Goal: Information Seeking & Learning: Learn about a topic

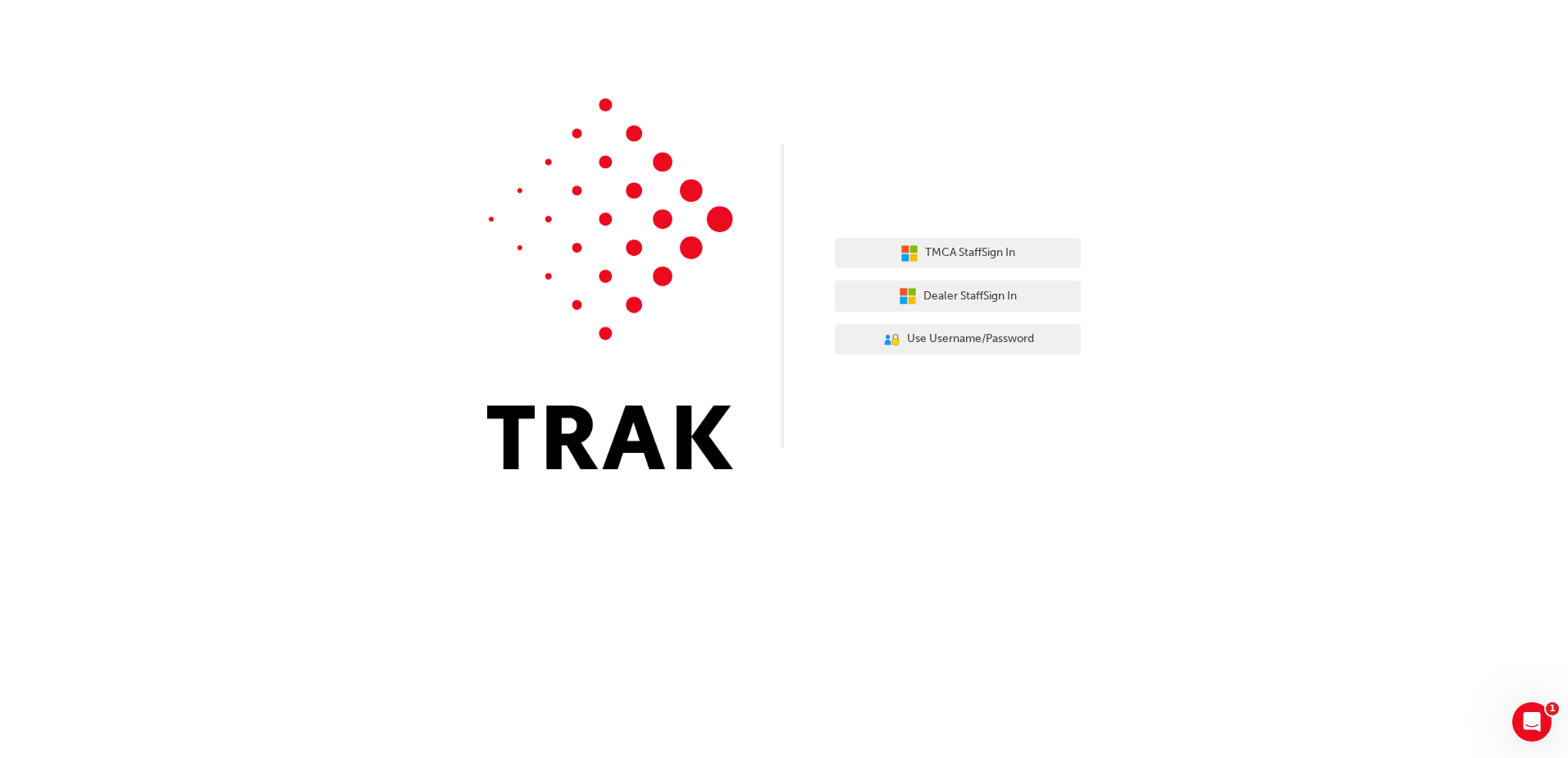
click at [1015, 315] on div "TMCA Staff Sign In Dealer Staff Sign In User Authentication Icon - Blue Person,…" at bounding box center [957, 296] width 246 height 142
click at [1001, 283] on button "Dealer Staff Sign In" at bounding box center [957, 296] width 246 height 32
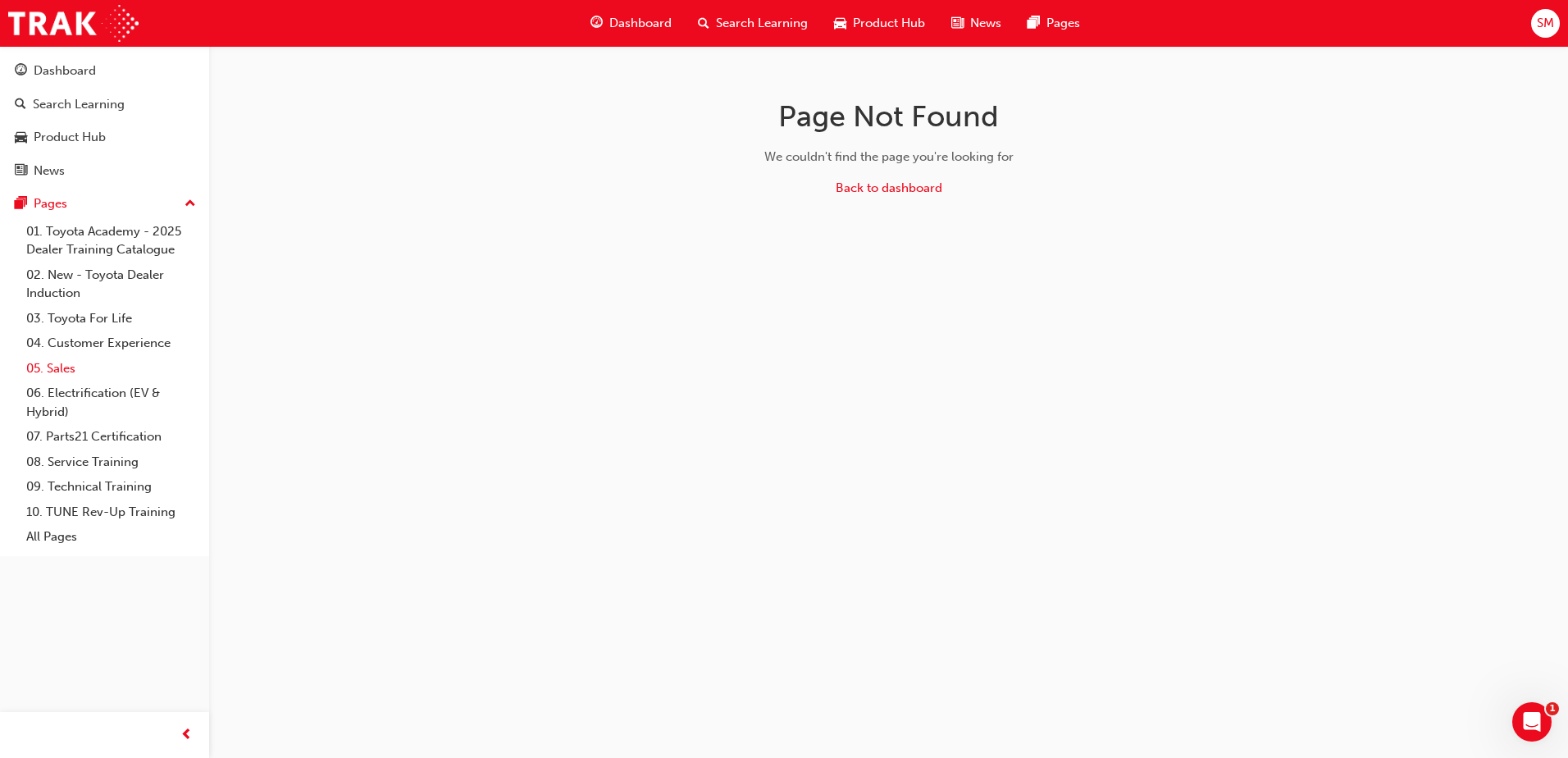
click at [66, 371] on link "05. Sales" at bounding box center [110, 368] width 183 height 25
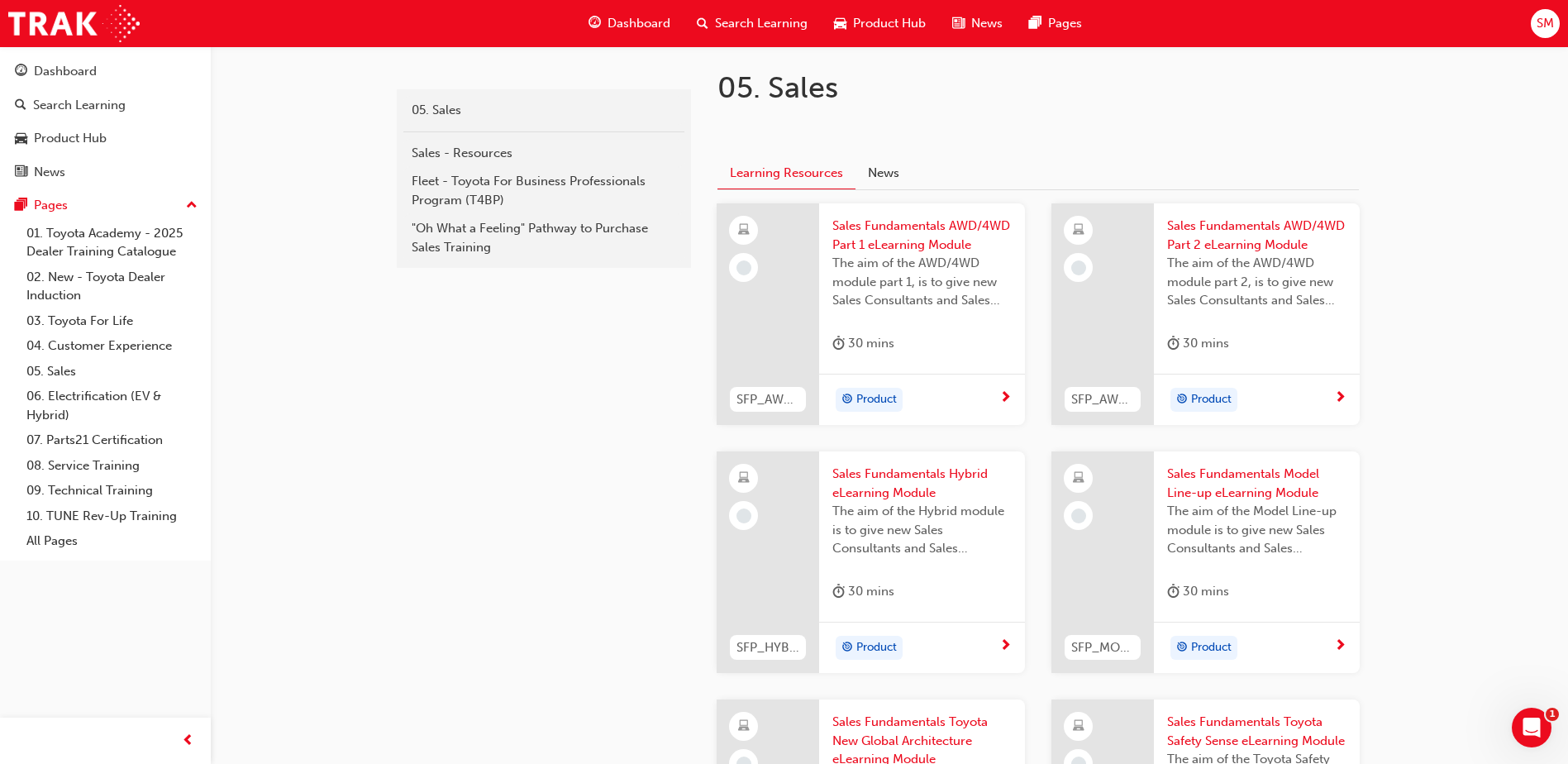
scroll to position [111, 0]
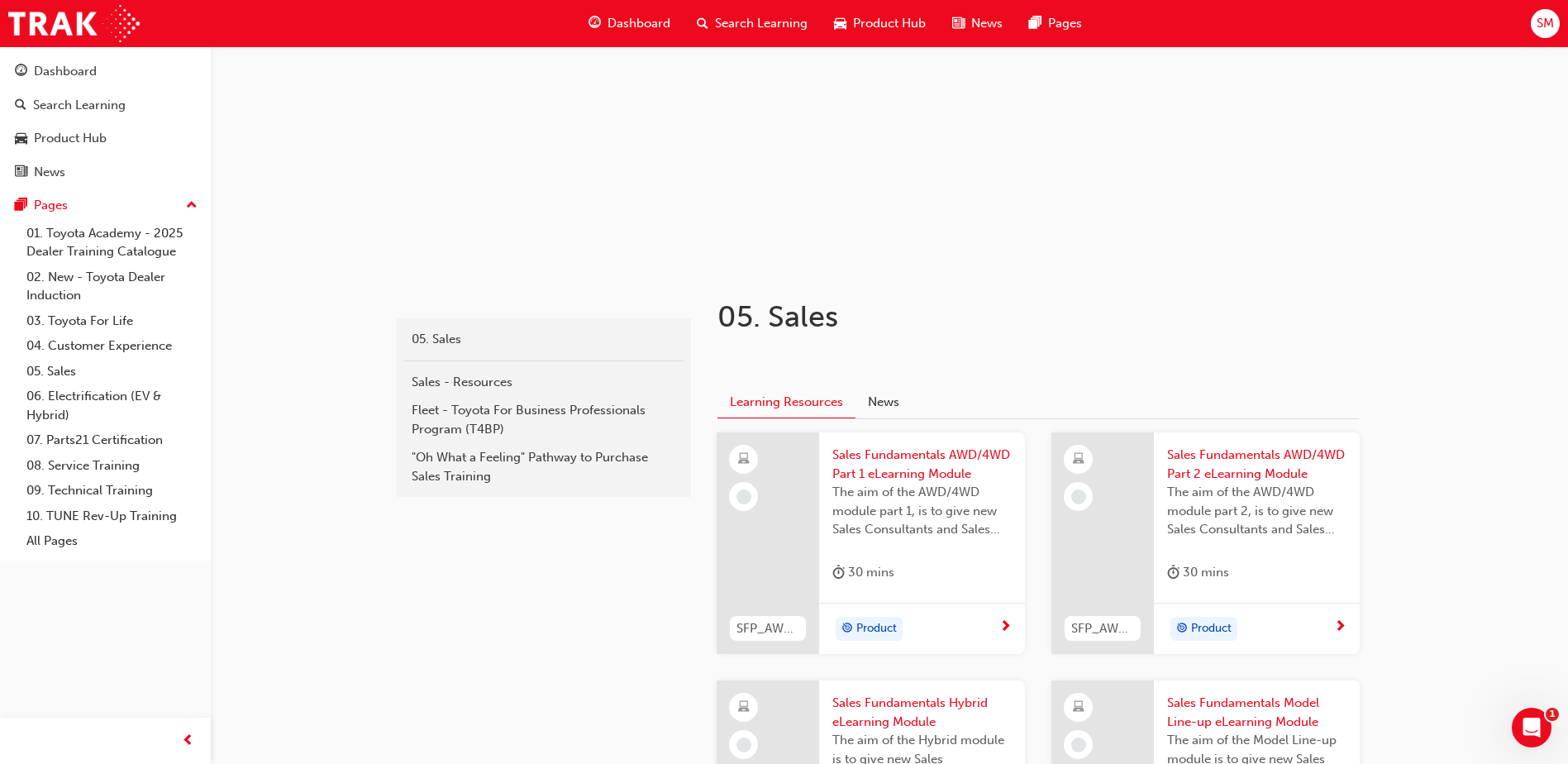
click at [784, 23] on span "Search Learning" at bounding box center [761, 23] width 93 height 19
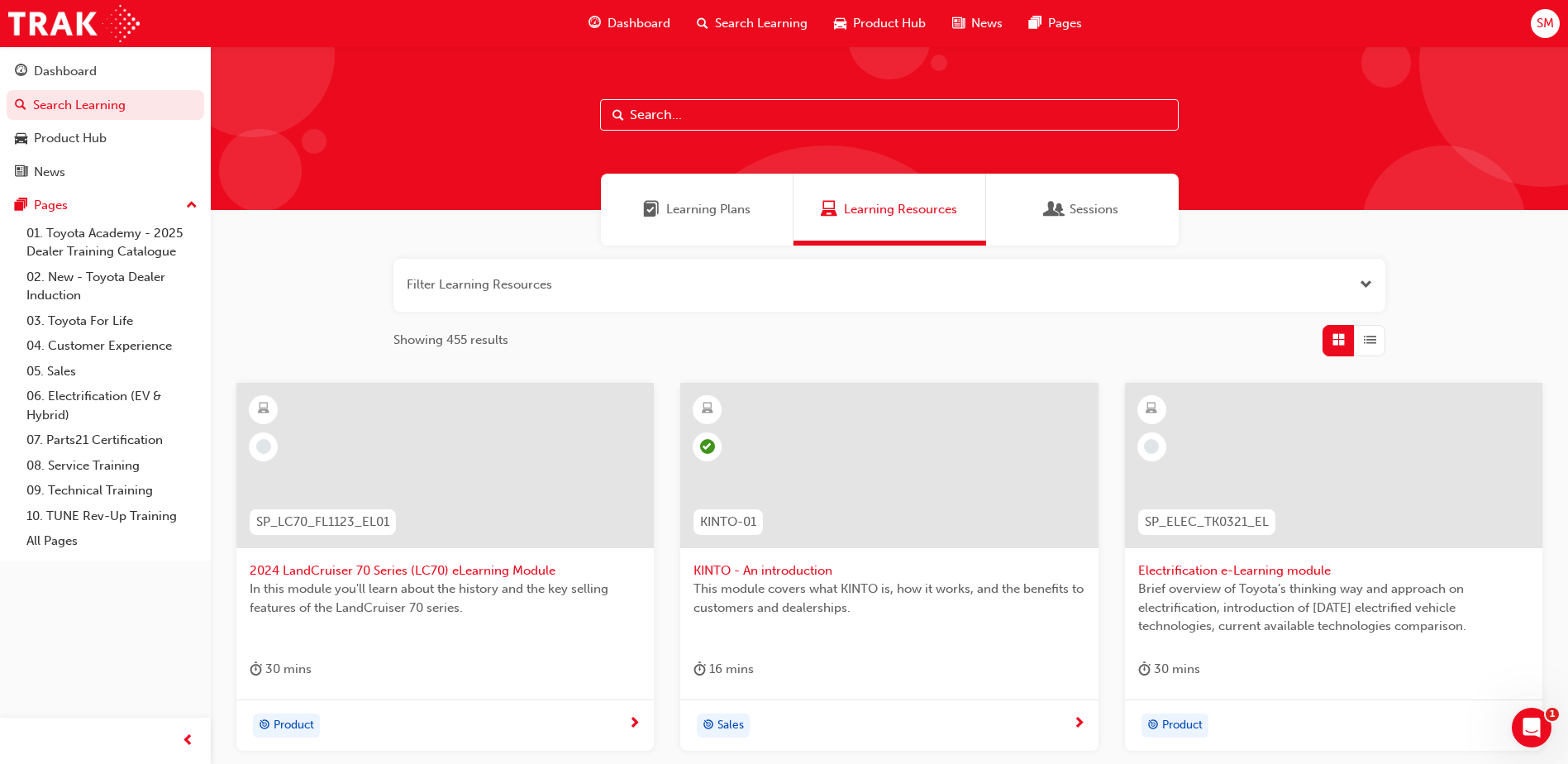
click at [698, 118] on input "text" at bounding box center [889, 115] width 579 height 32
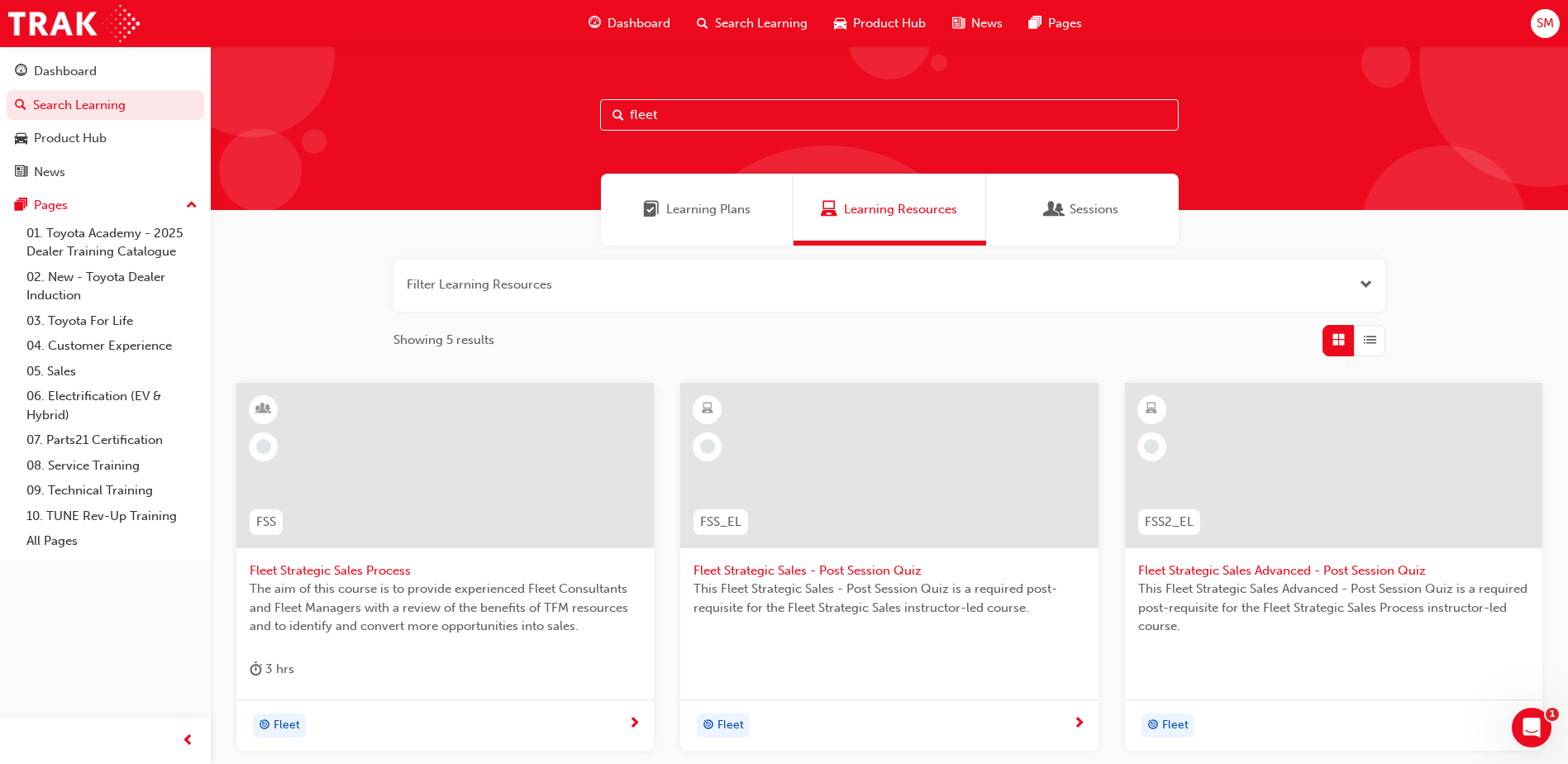
drag, startPoint x: 694, startPoint y: 117, endPoint x: 331, endPoint y: 110, distance: 363.1
click at [389, 114] on div "fleet" at bounding box center [889, 128] width 1358 height 164
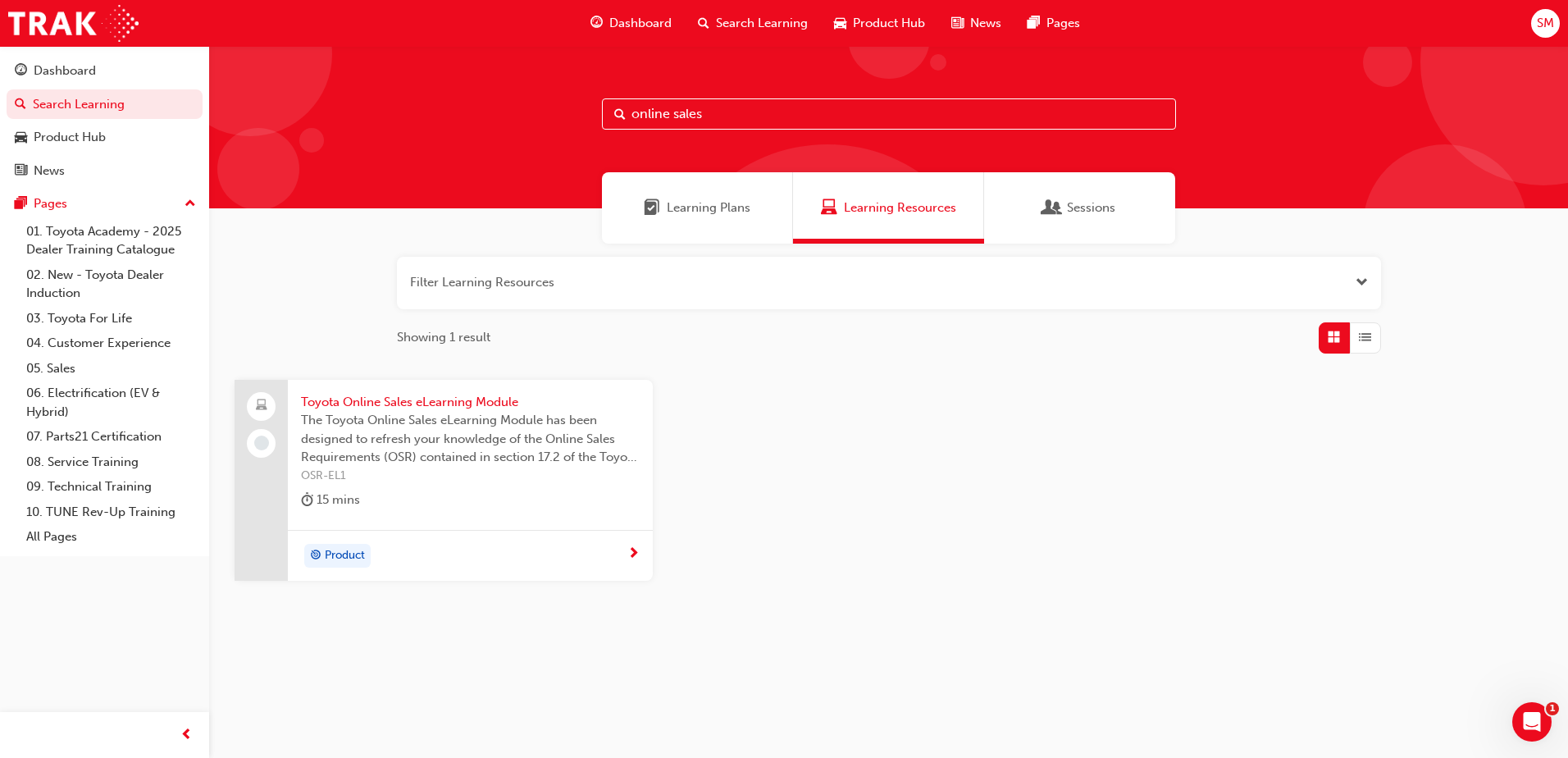
type input "online sales"
click at [352, 500] on div "15 mins" at bounding box center [331, 500] width 59 height 20
drag, startPoint x: 709, startPoint y: 114, endPoint x: 407, endPoint y: 100, distance: 302.3
click at [497, 110] on div "online sales" at bounding box center [887, 127] width 1358 height 162
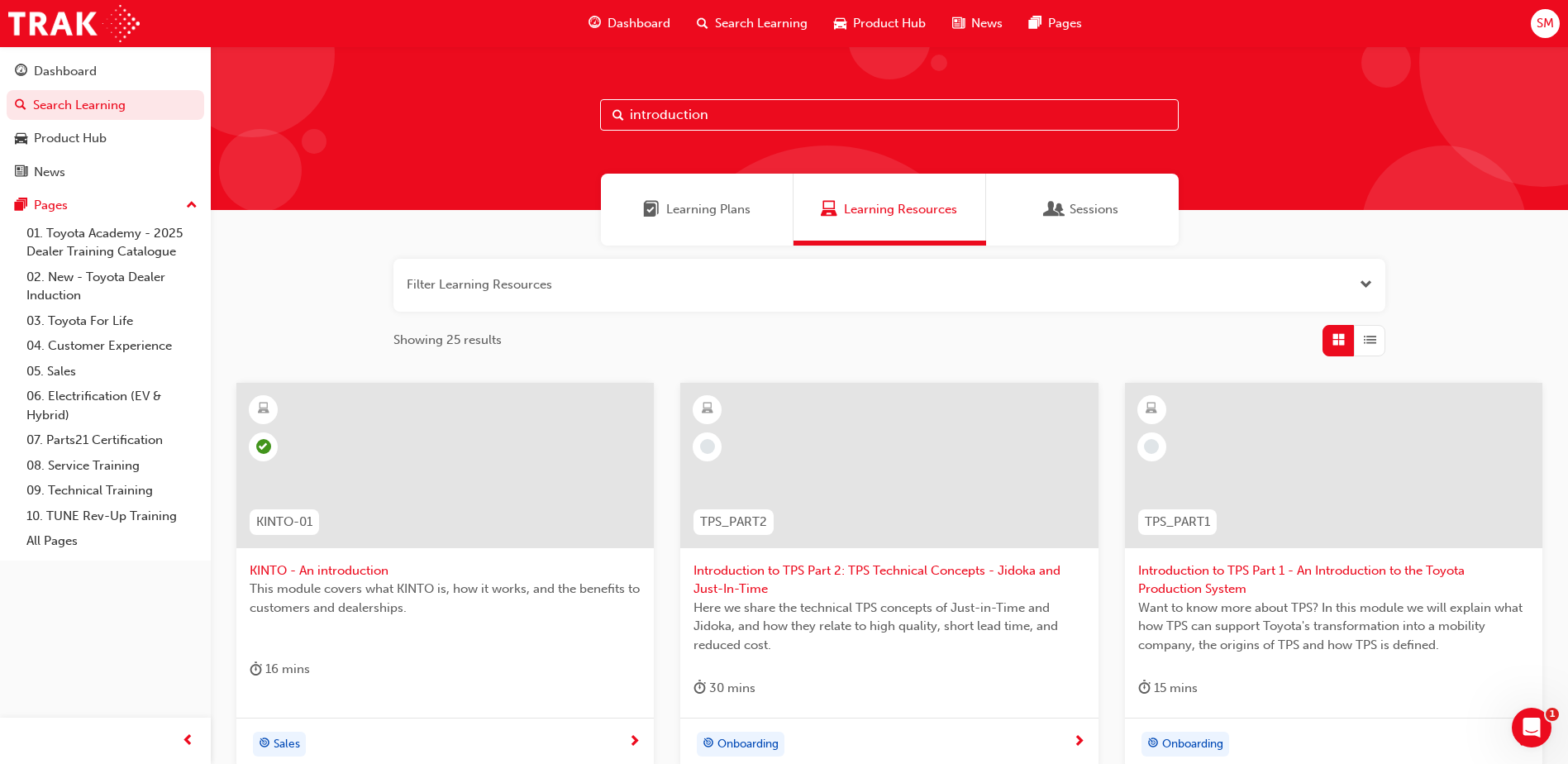
click at [737, 121] on input "introduction" at bounding box center [889, 115] width 579 height 32
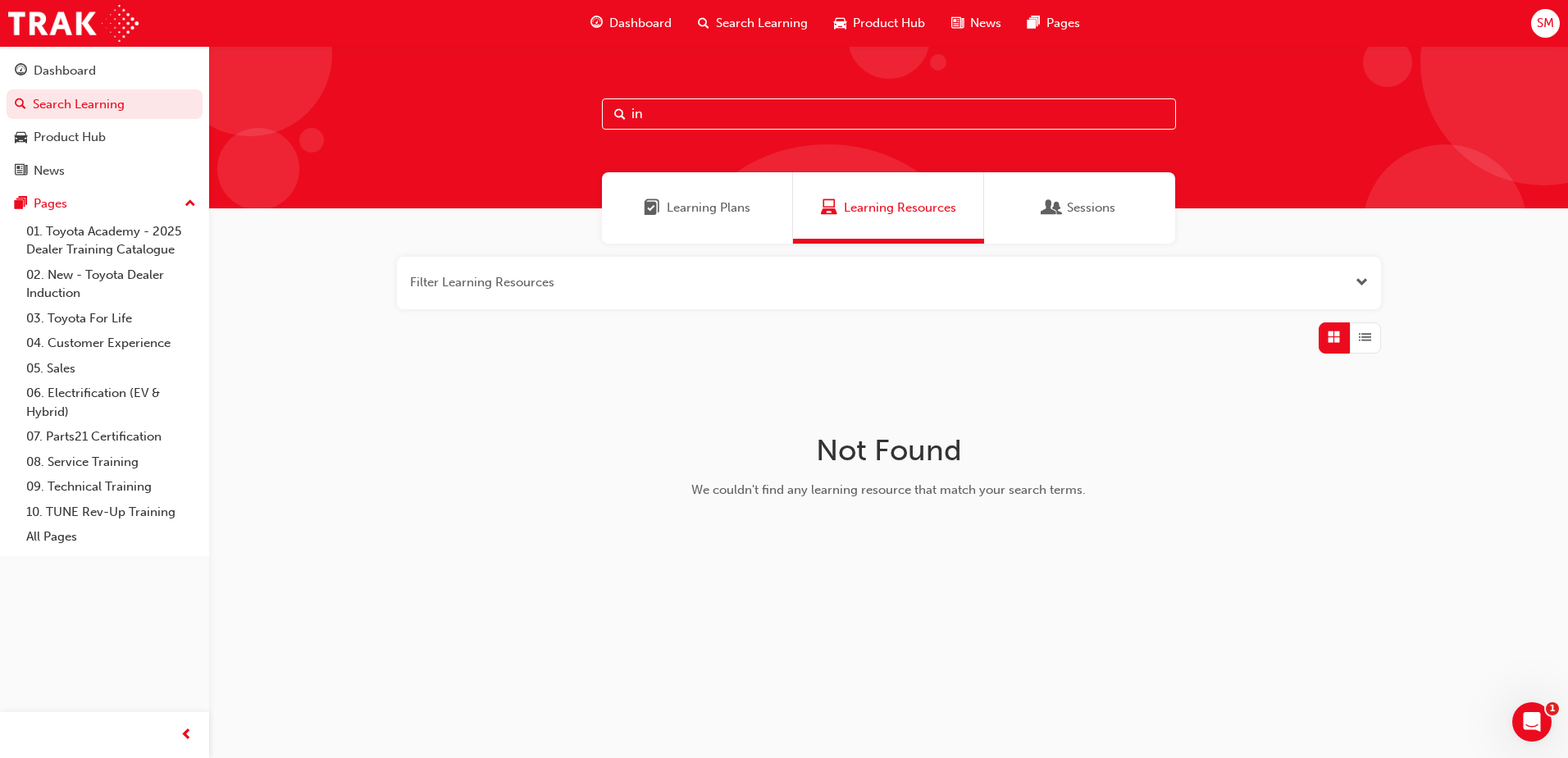
type input "i"
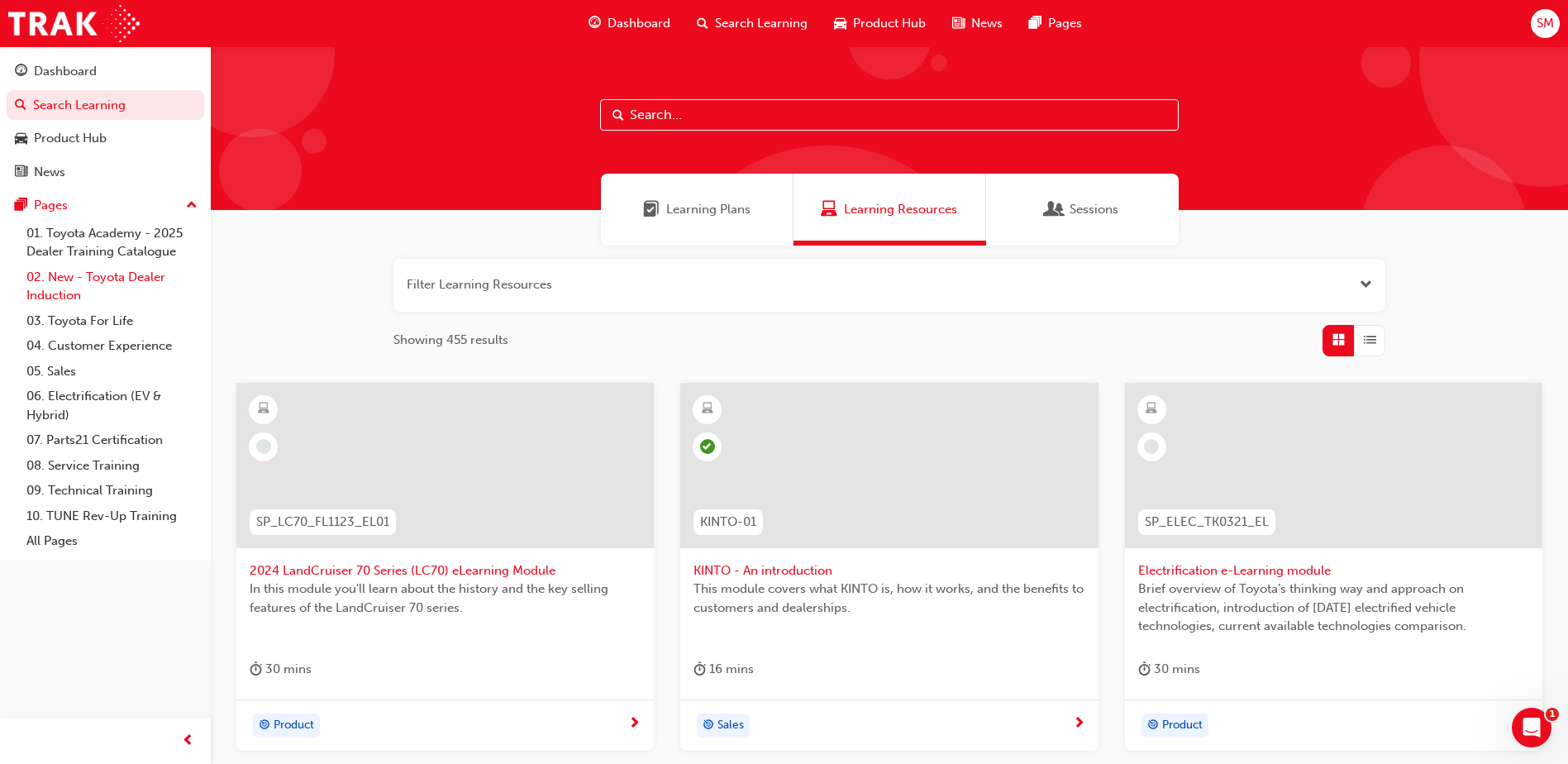
click at [100, 277] on link "02. New - Toyota Dealer Induction" at bounding box center [111, 286] width 184 height 44
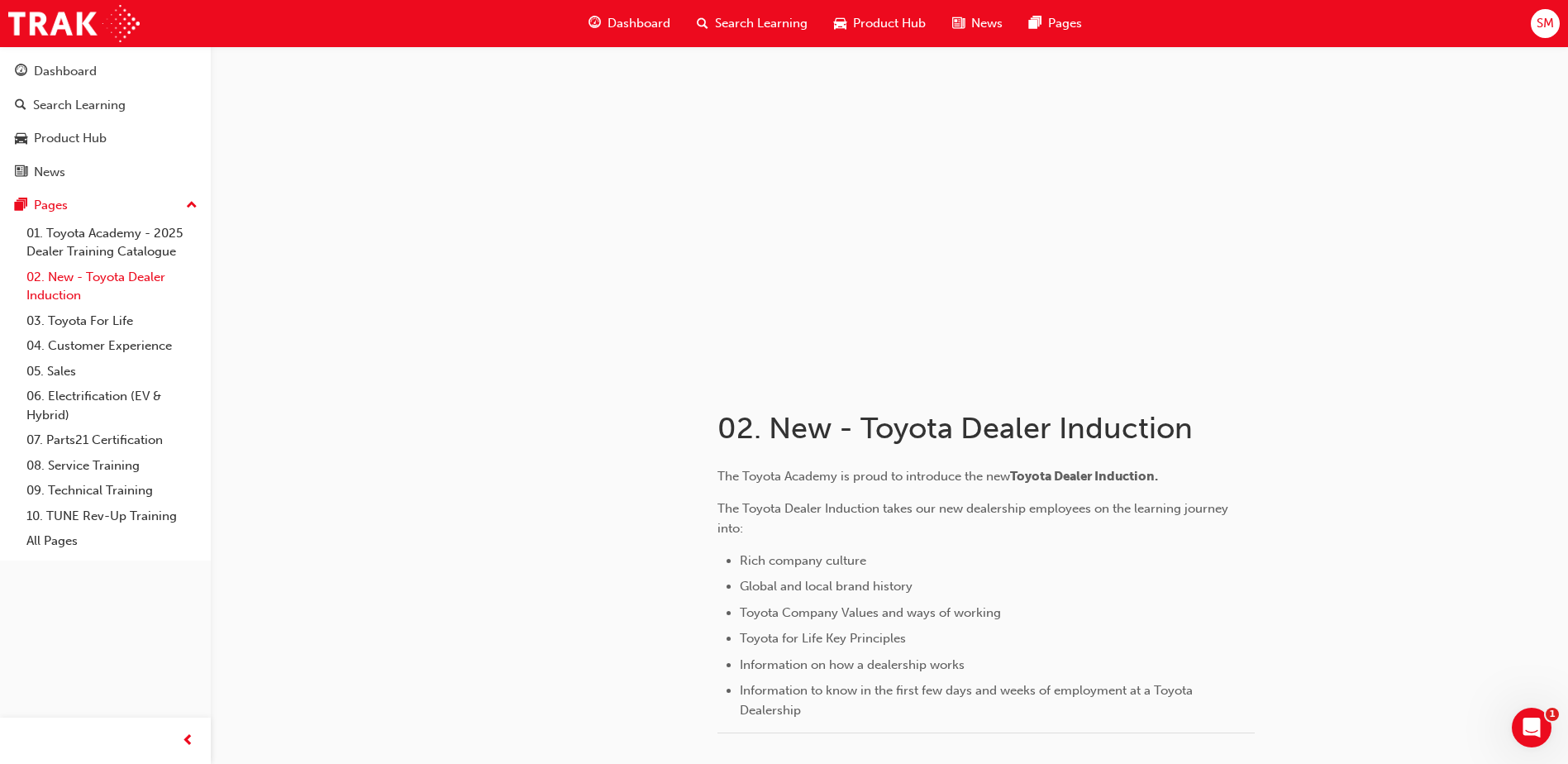
click at [119, 282] on link "02. New - Toyota Dealer Induction" at bounding box center [111, 286] width 184 height 44
click at [118, 316] on link "03. Toyota For Life" at bounding box center [111, 321] width 184 height 25
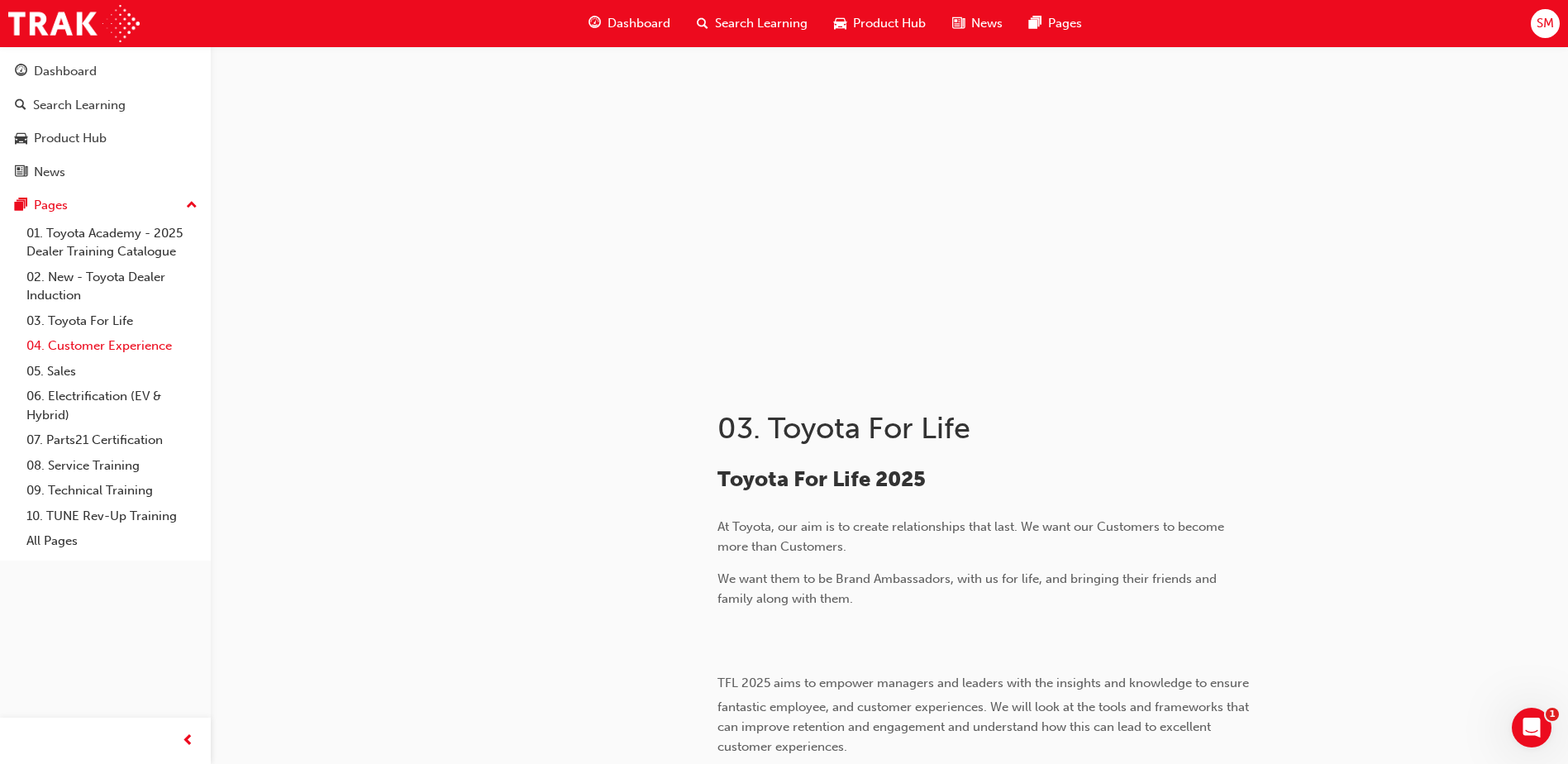
click at [117, 345] on link "04. Customer Experience" at bounding box center [111, 345] width 184 height 25
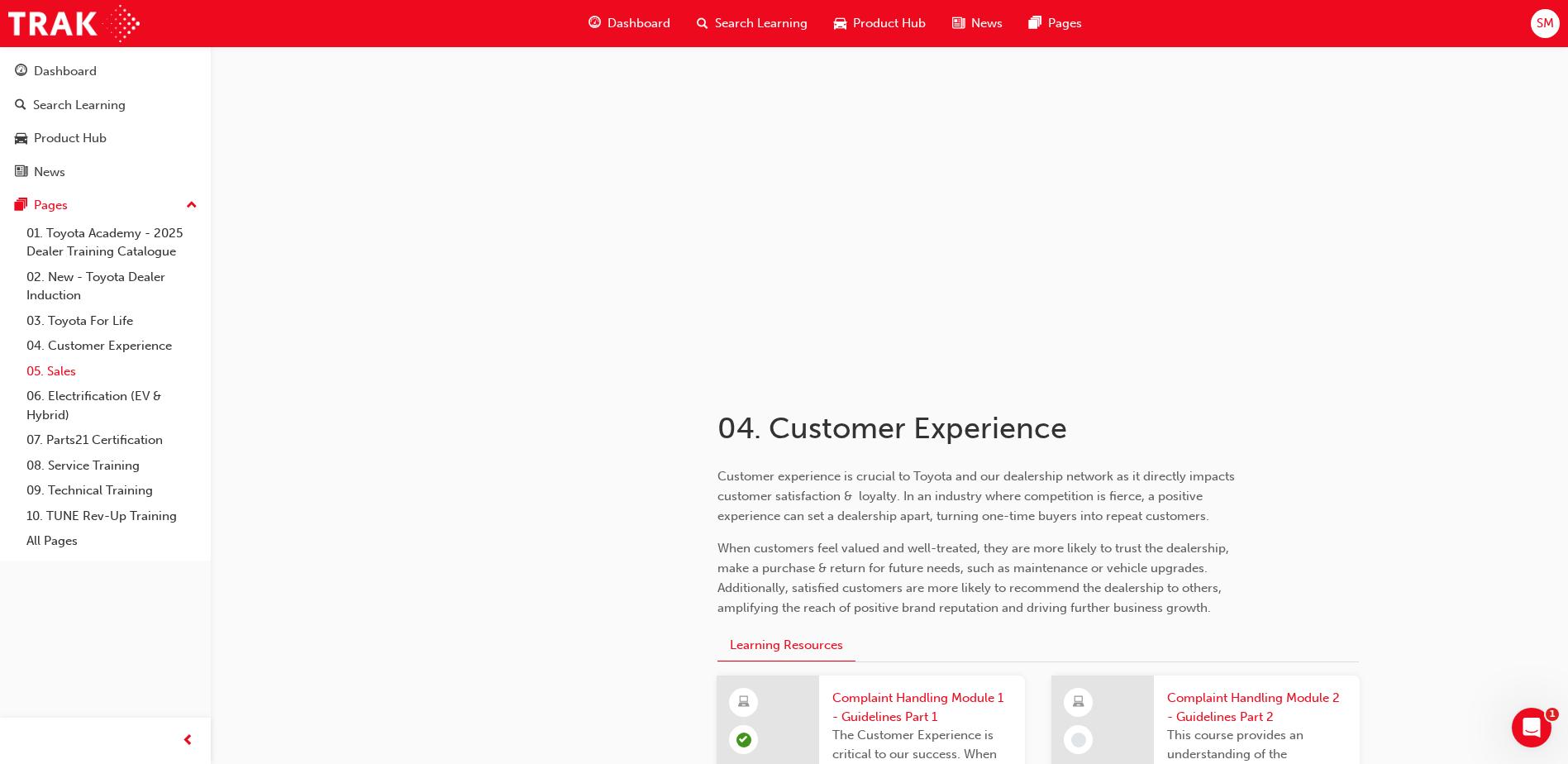
click at [68, 374] on link "05. Sales" at bounding box center [111, 371] width 184 height 25
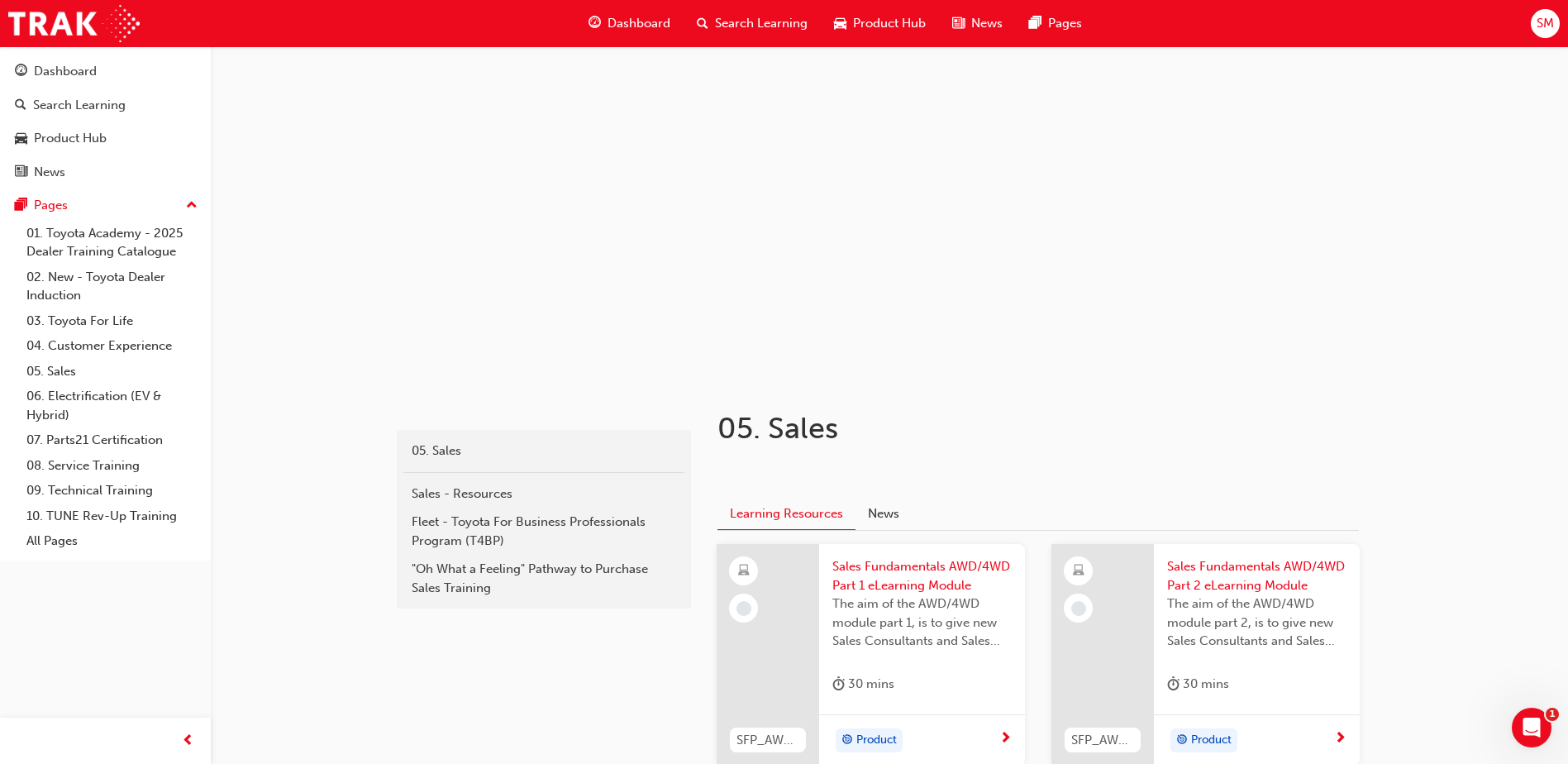
click at [620, 16] on span "Dashboard" at bounding box center [639, 23] width 63 height 19
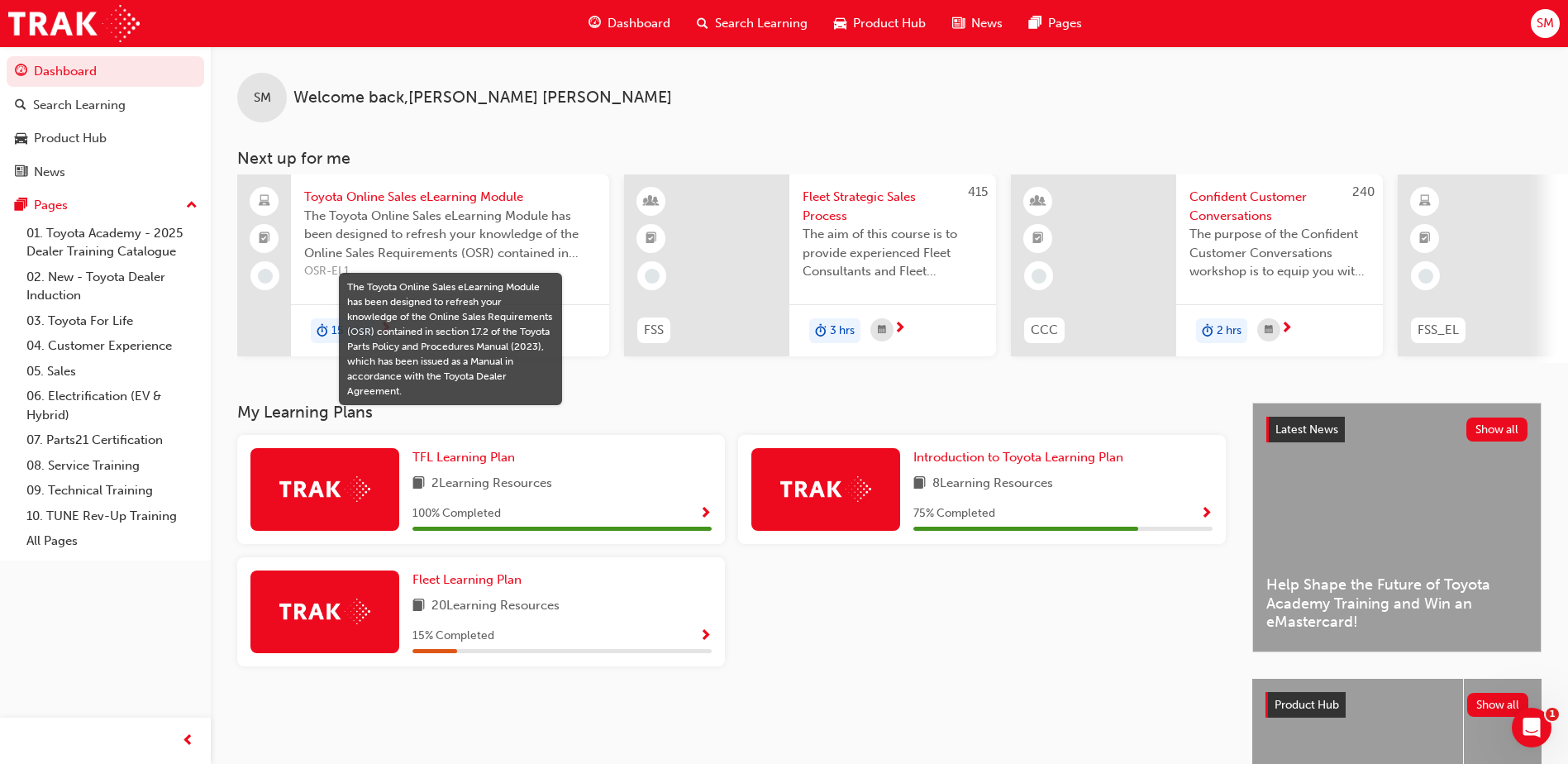
click at [799, 485] on img at bounding box center [826, 488] width 91 height 25
click at [1209, 522] on span "Show Progress" at bounding box center [1206, 514] width 12 height 15
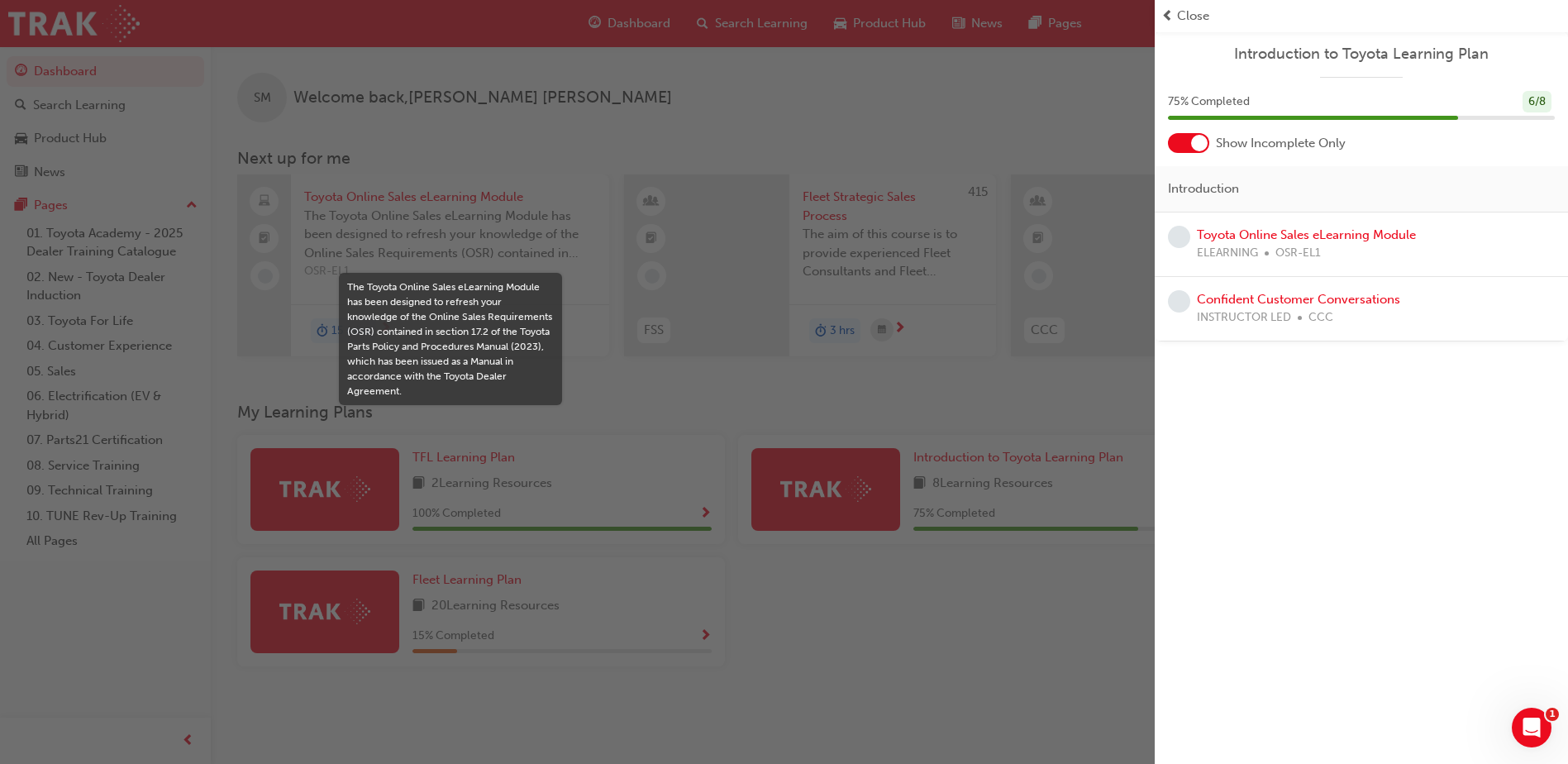
click at [1182, 25] on span "Close" at bounding box center [1193, 16] width 32 height 19
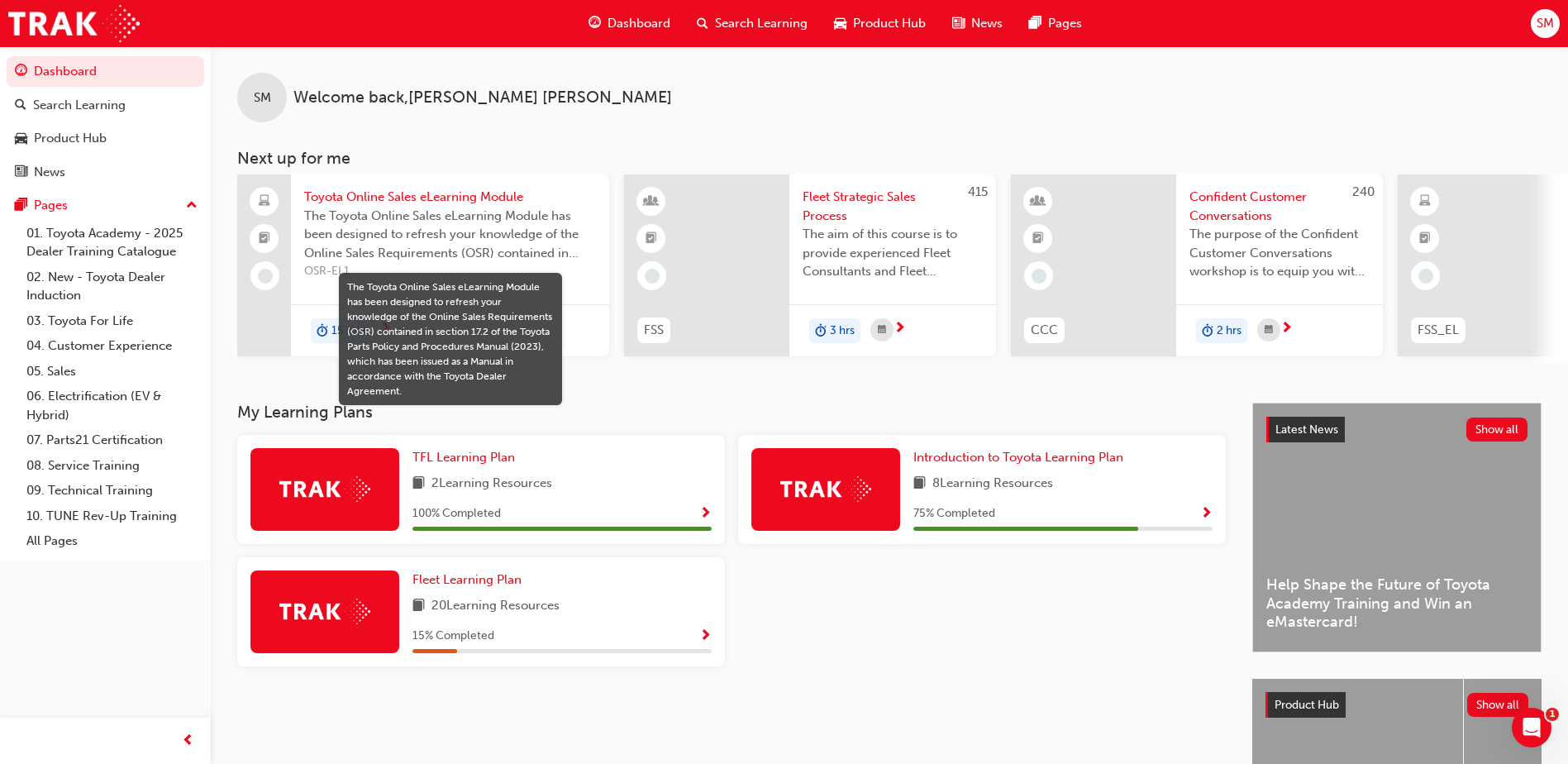
click at [647, 15] on span "Dashboard" at bounding box center [639, 23] width 63 height 19
click at [712, 526] on div "TFL Learning Plan 2 Learning Resources 100 % Completed" at bounding box center [482, 489] width 488 height 109
click at [703, 518] on span "Show Progress" at bounding box center [705, 514] width 12 height 15
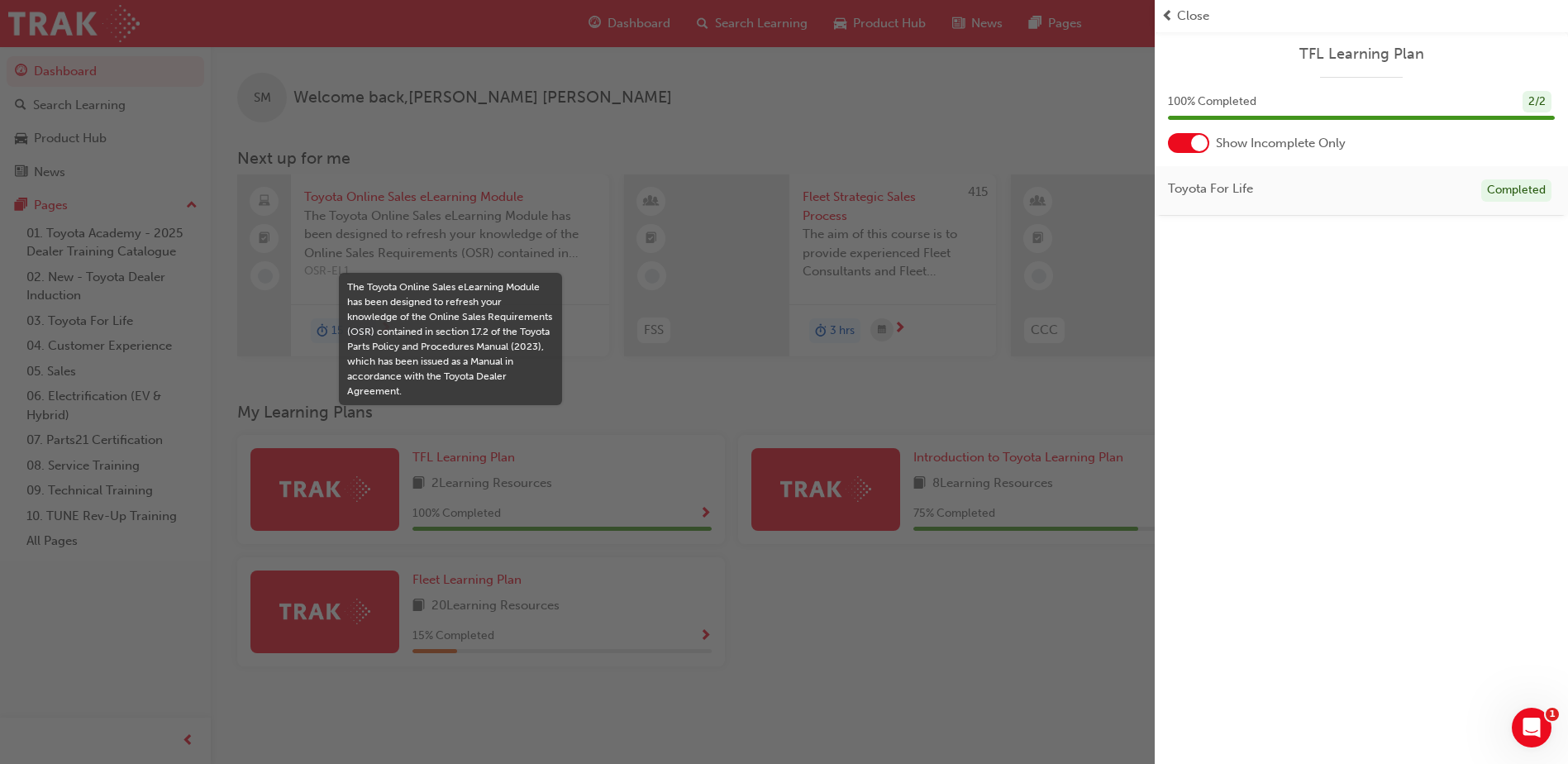
click at [1176, 7] on div "Close" at bounding box center [1361, 16] width 400 height 19
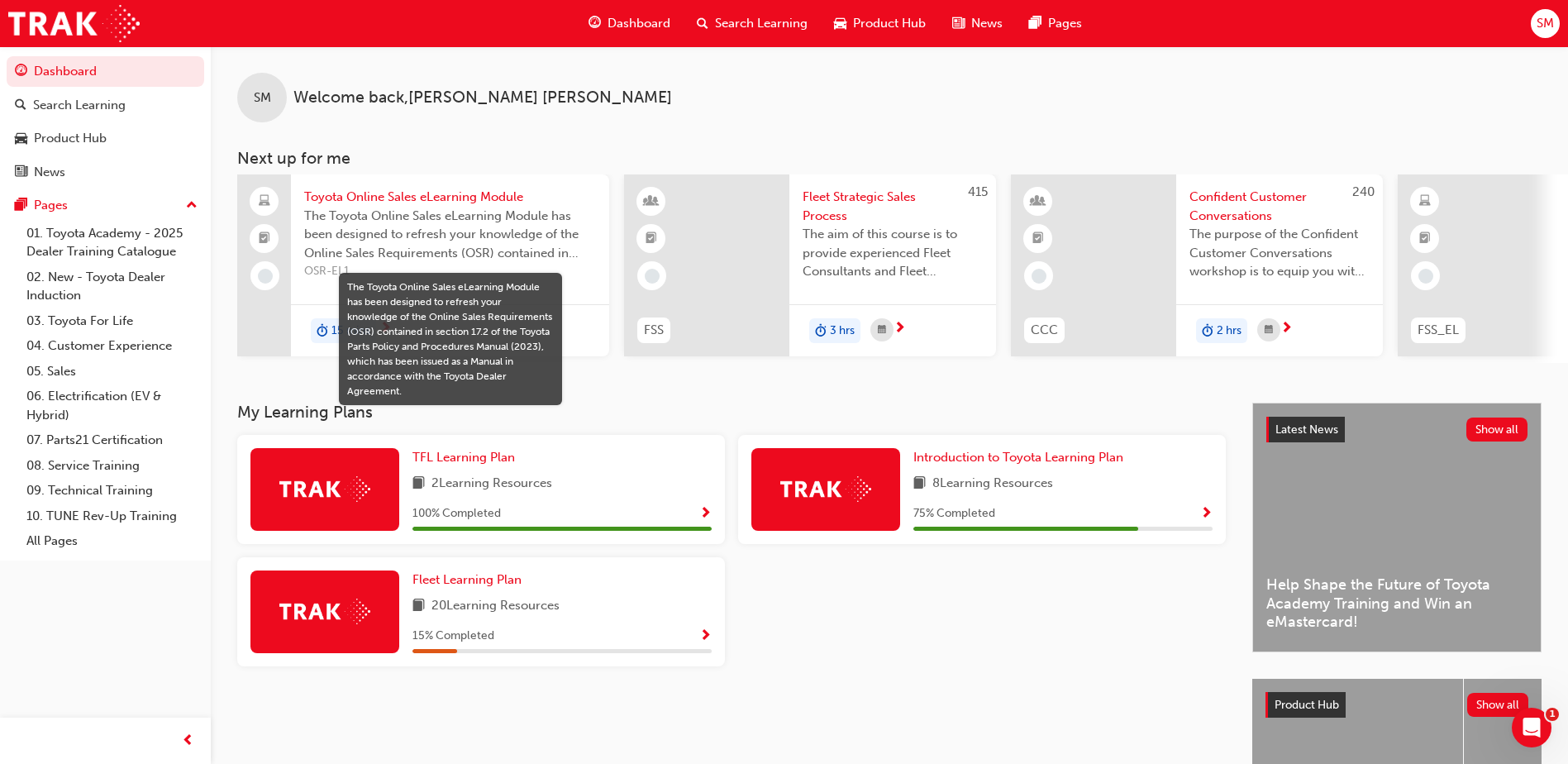
click at [707, 643] on span "Show Progress" at bounding box center [705, 637] width 12 height 15
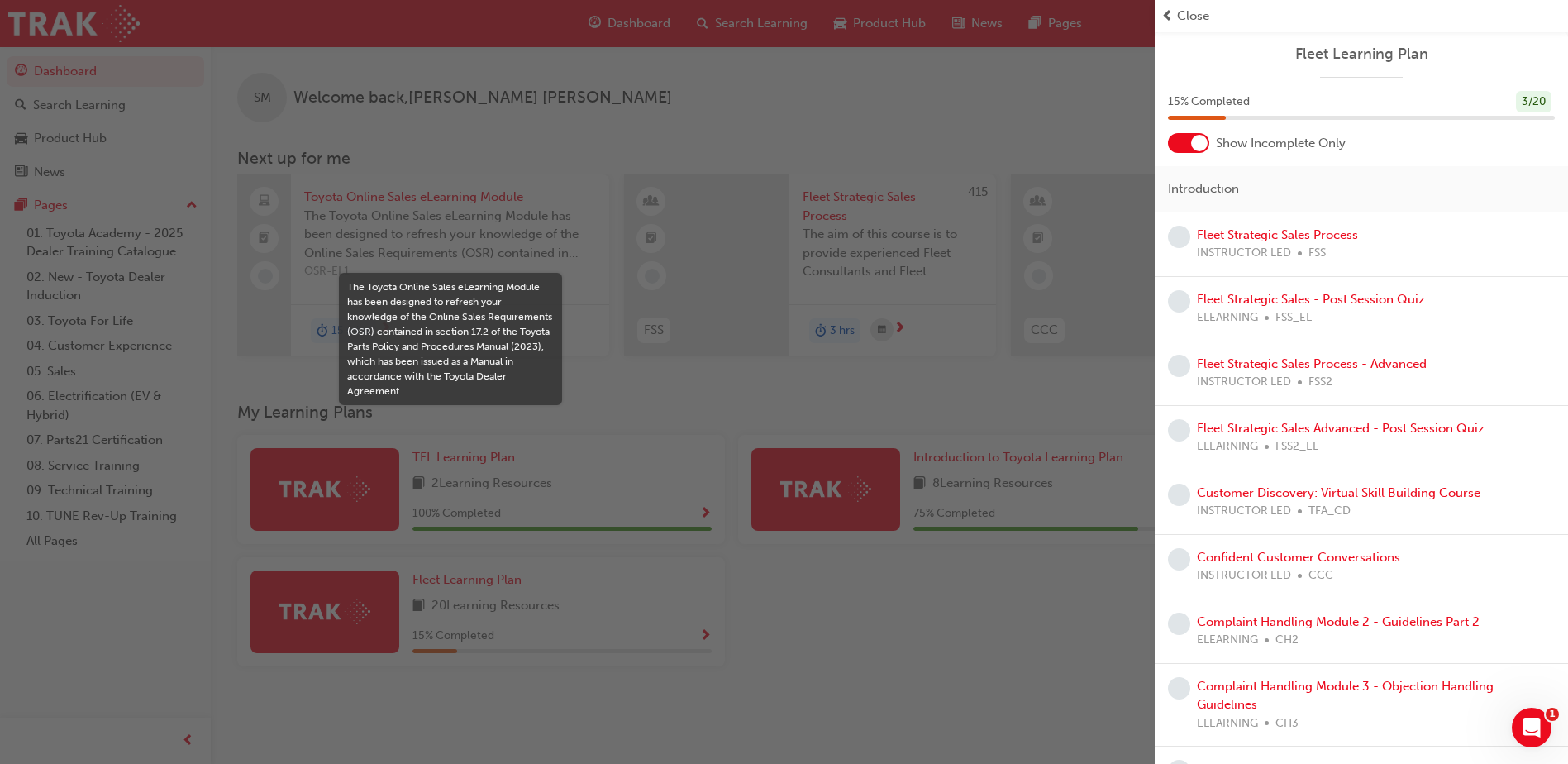
click at [731, 646] on div "button" at bounding box center [577, 382] width 1155 height 764
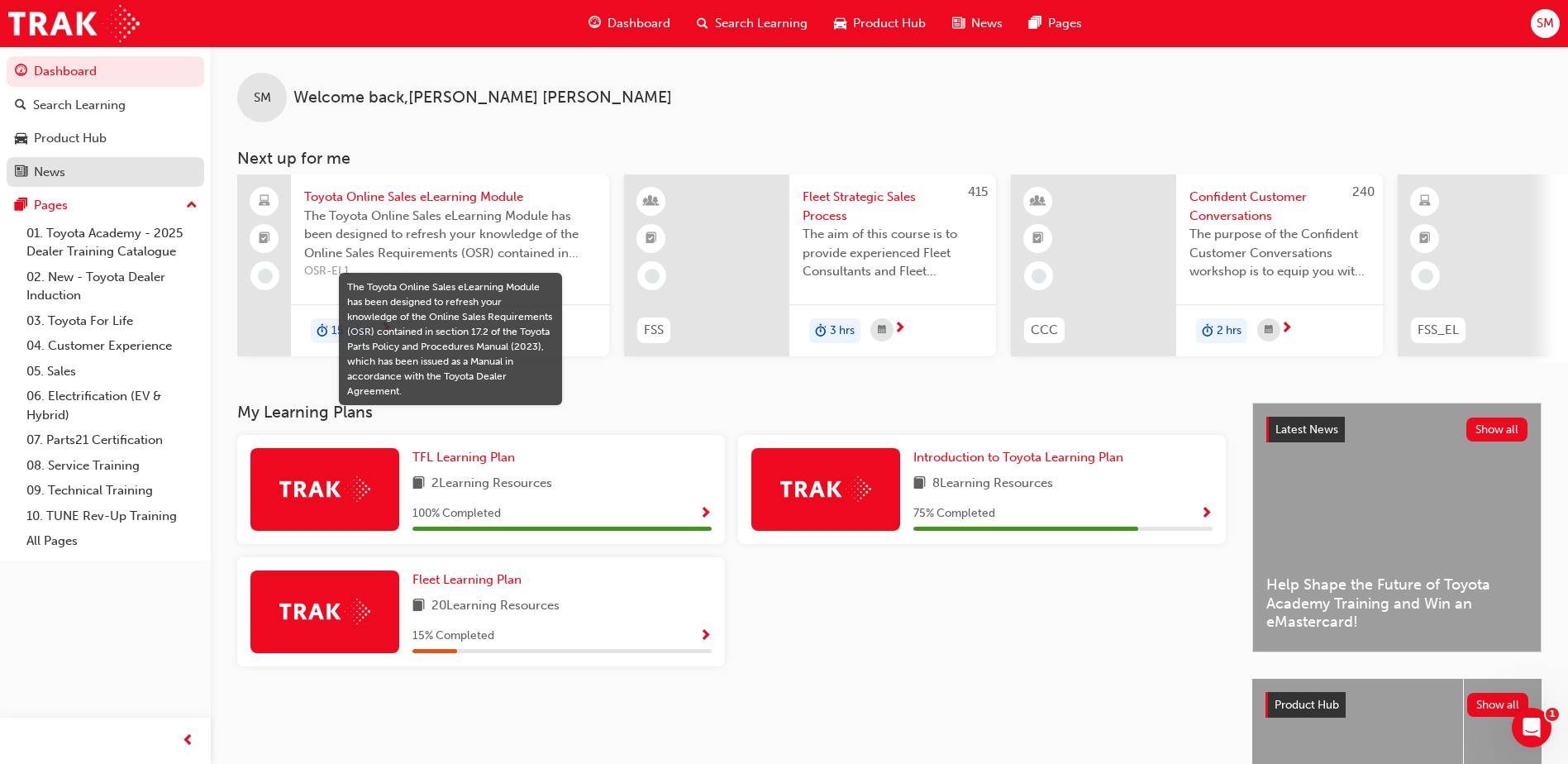
click at [53, 172] on div "News" at bounding box center [50, 172] width 32 height 19
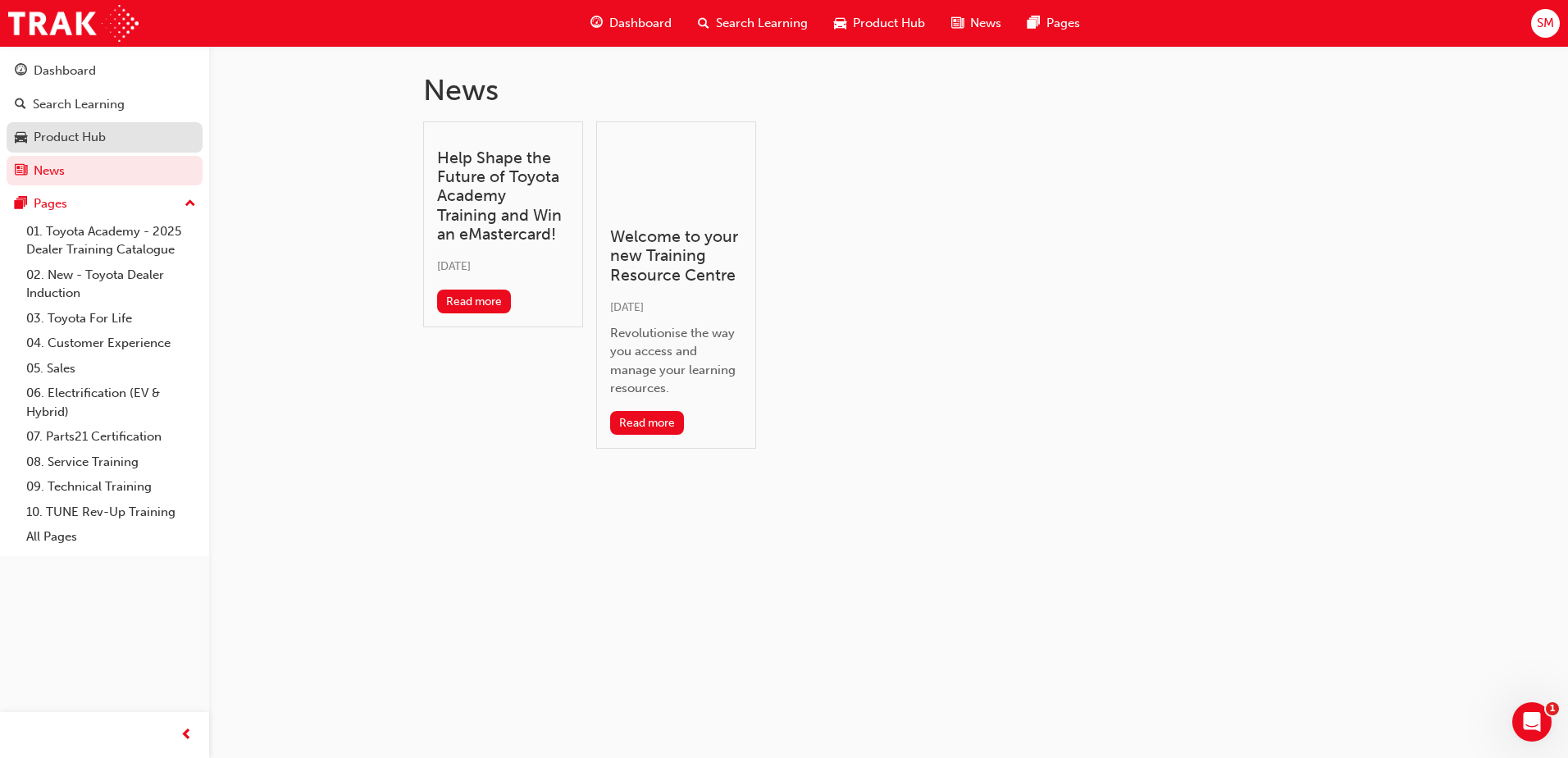
click at [66, 138] on div "Product Hub" at bounding box center [70, 137] width 72 height 19
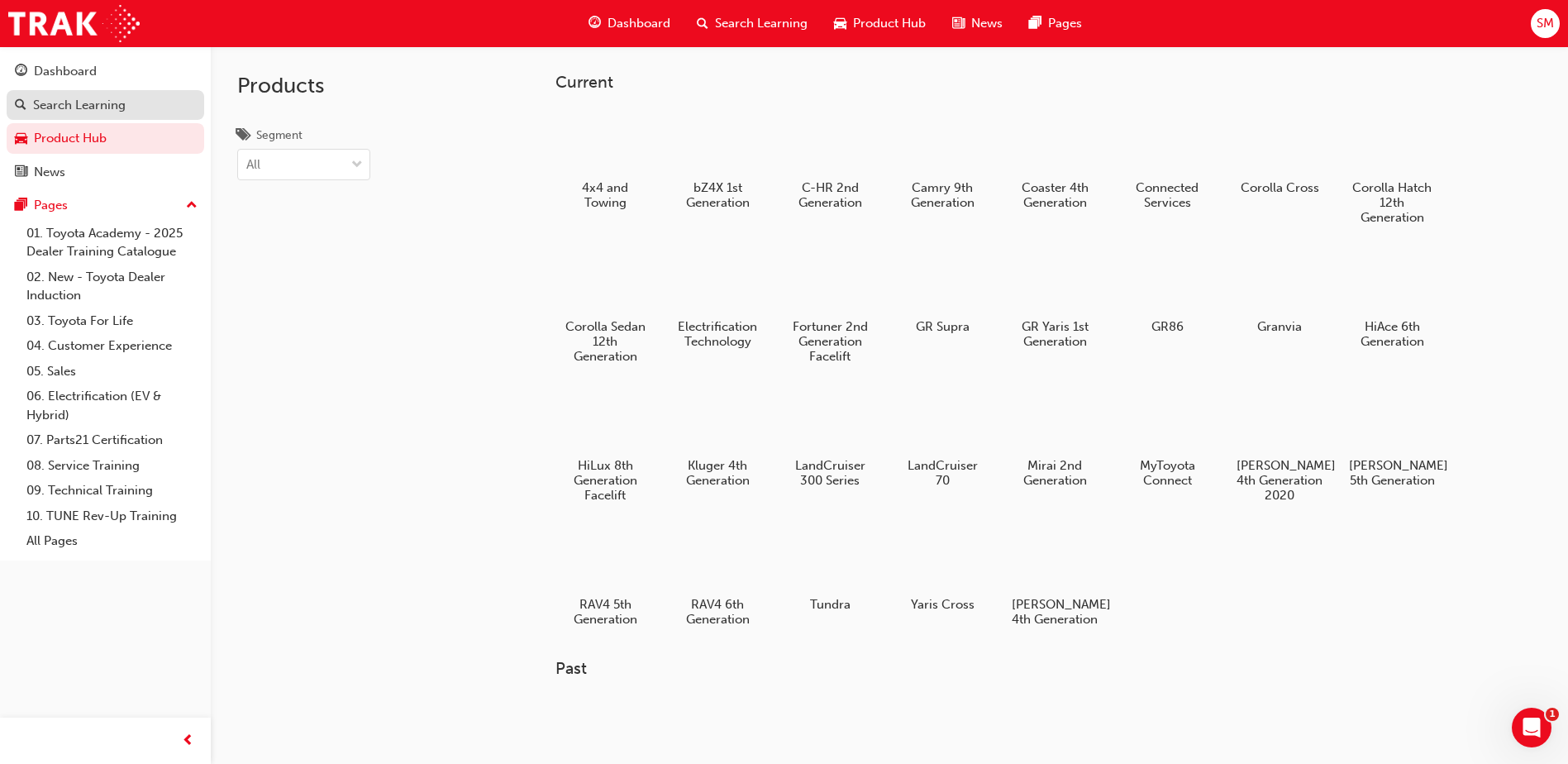
click at [66, 101] on div "Search Learning" at bounding box center [79, 106] width 93 height 19
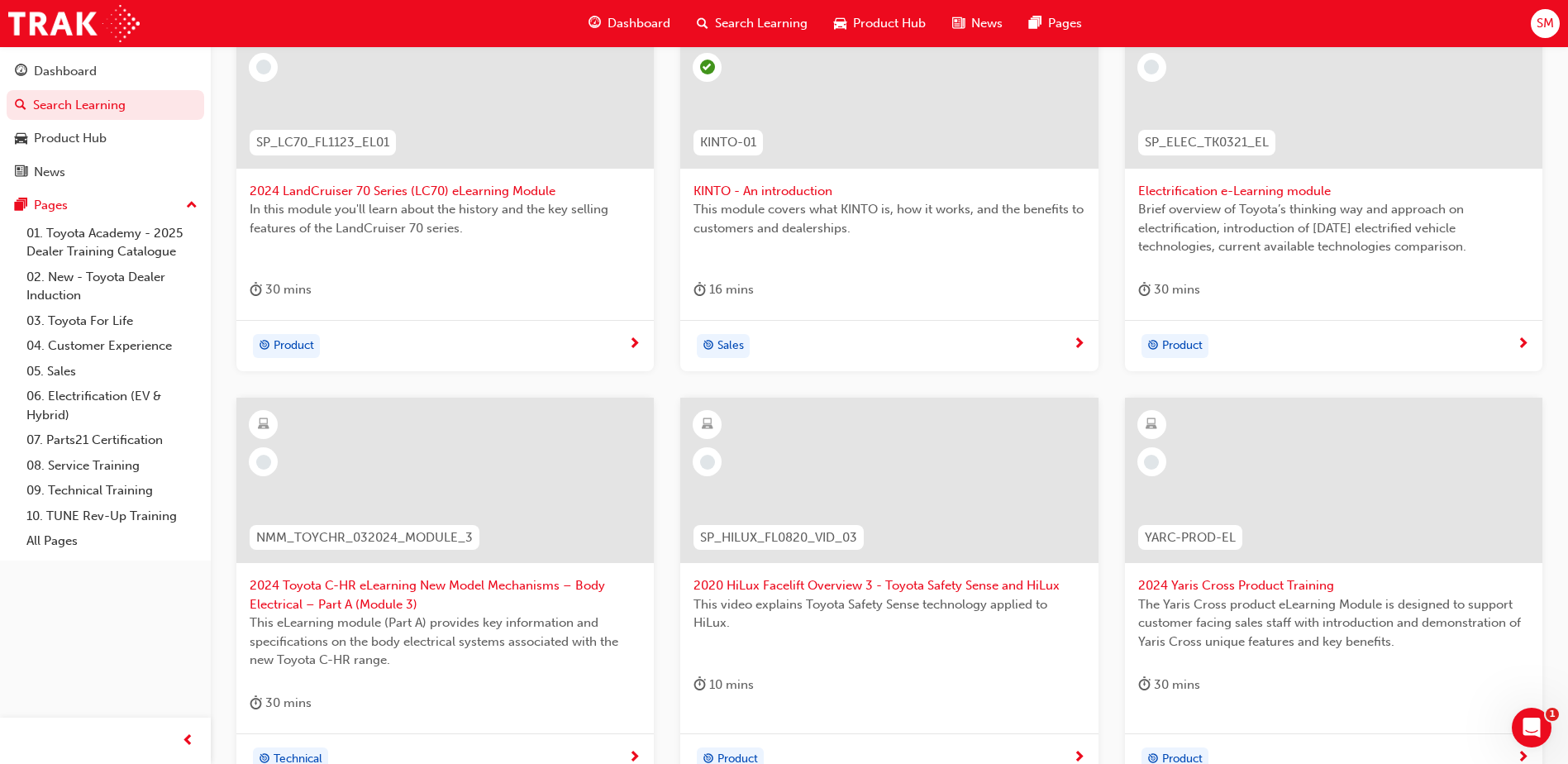
scroll to position [603, 0]
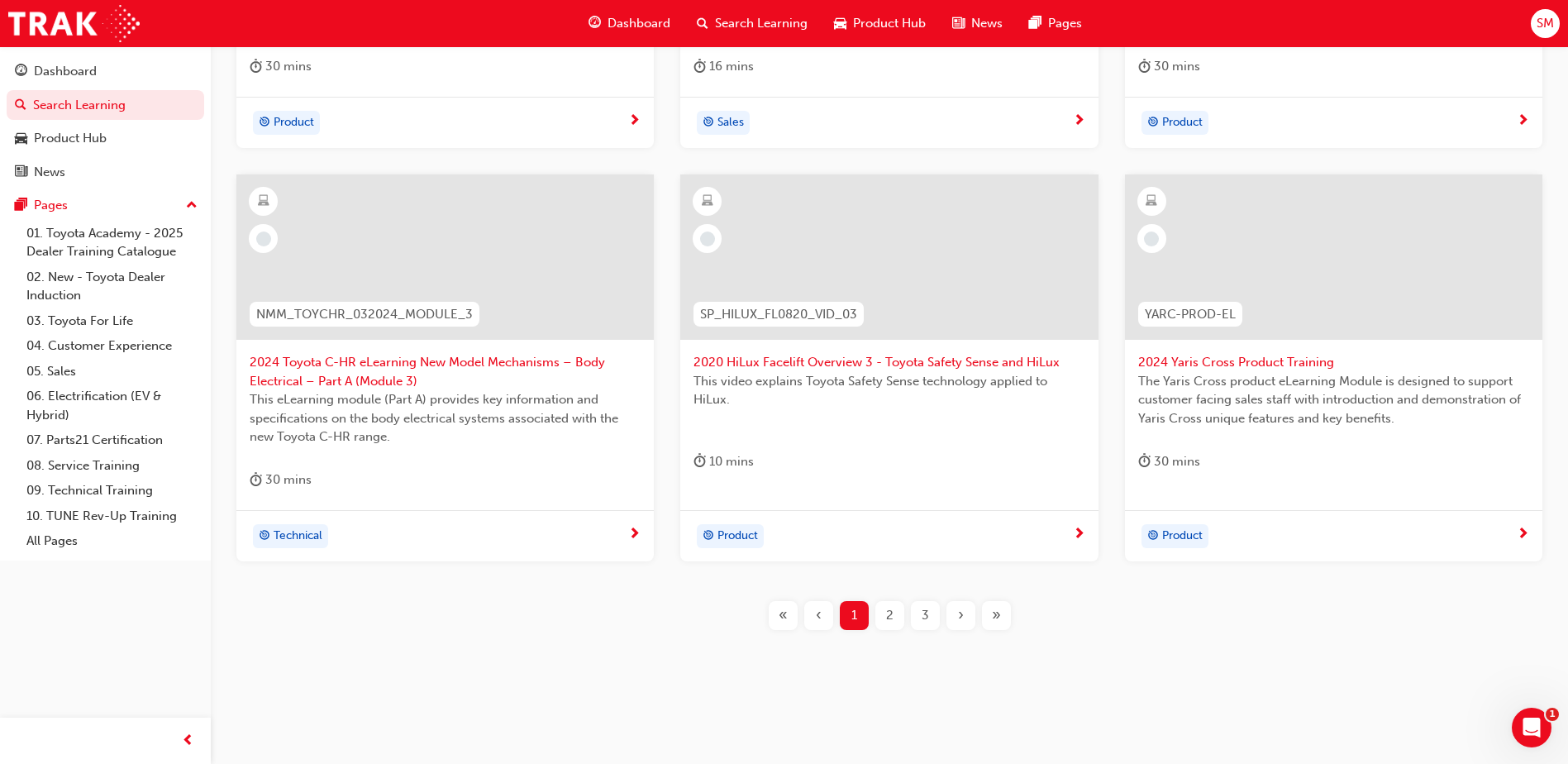
click at [899, 619] on div "2" at bounding box center [889, 615] width 29 height 29
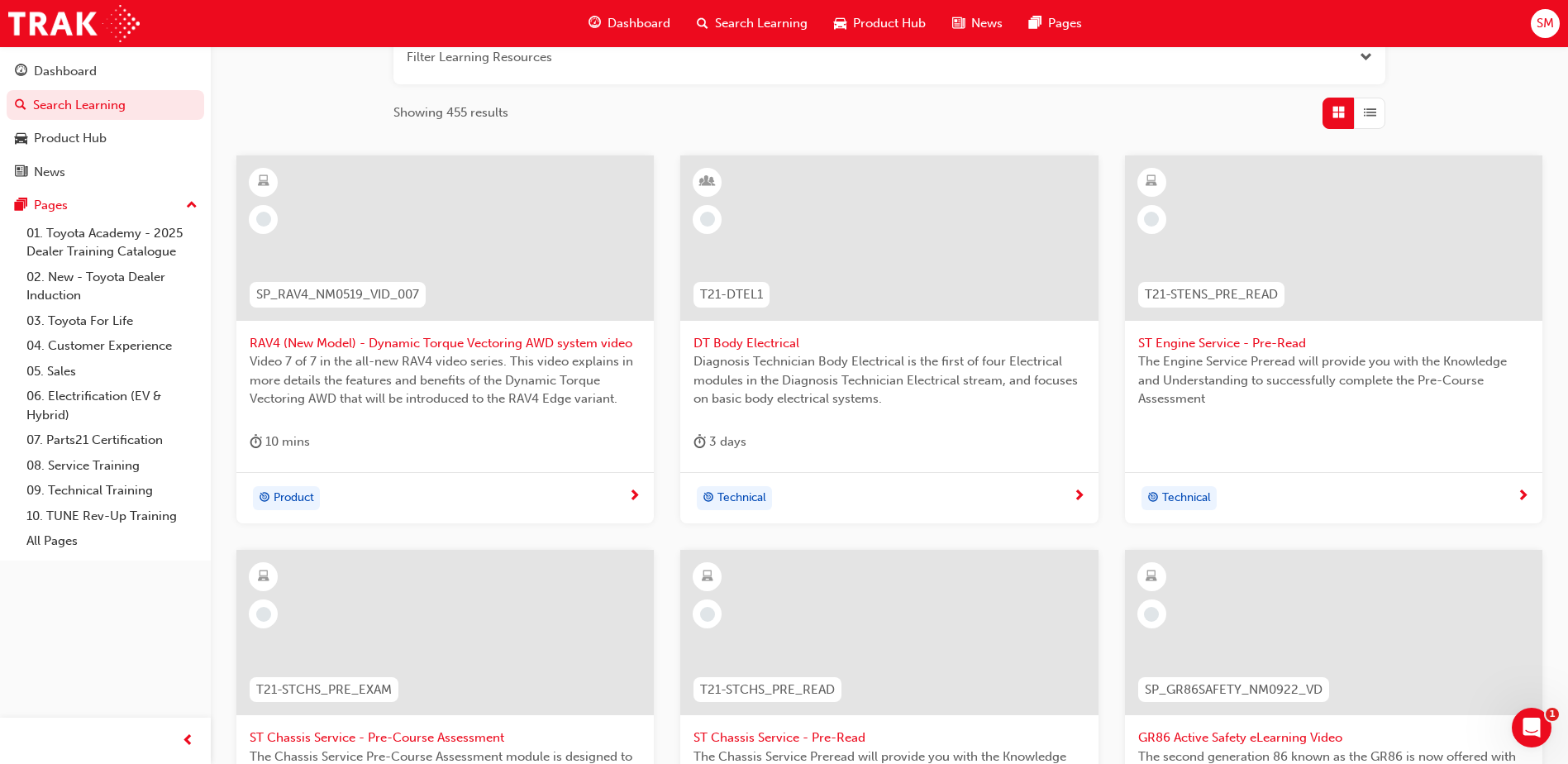
scroll to position [497, 0]
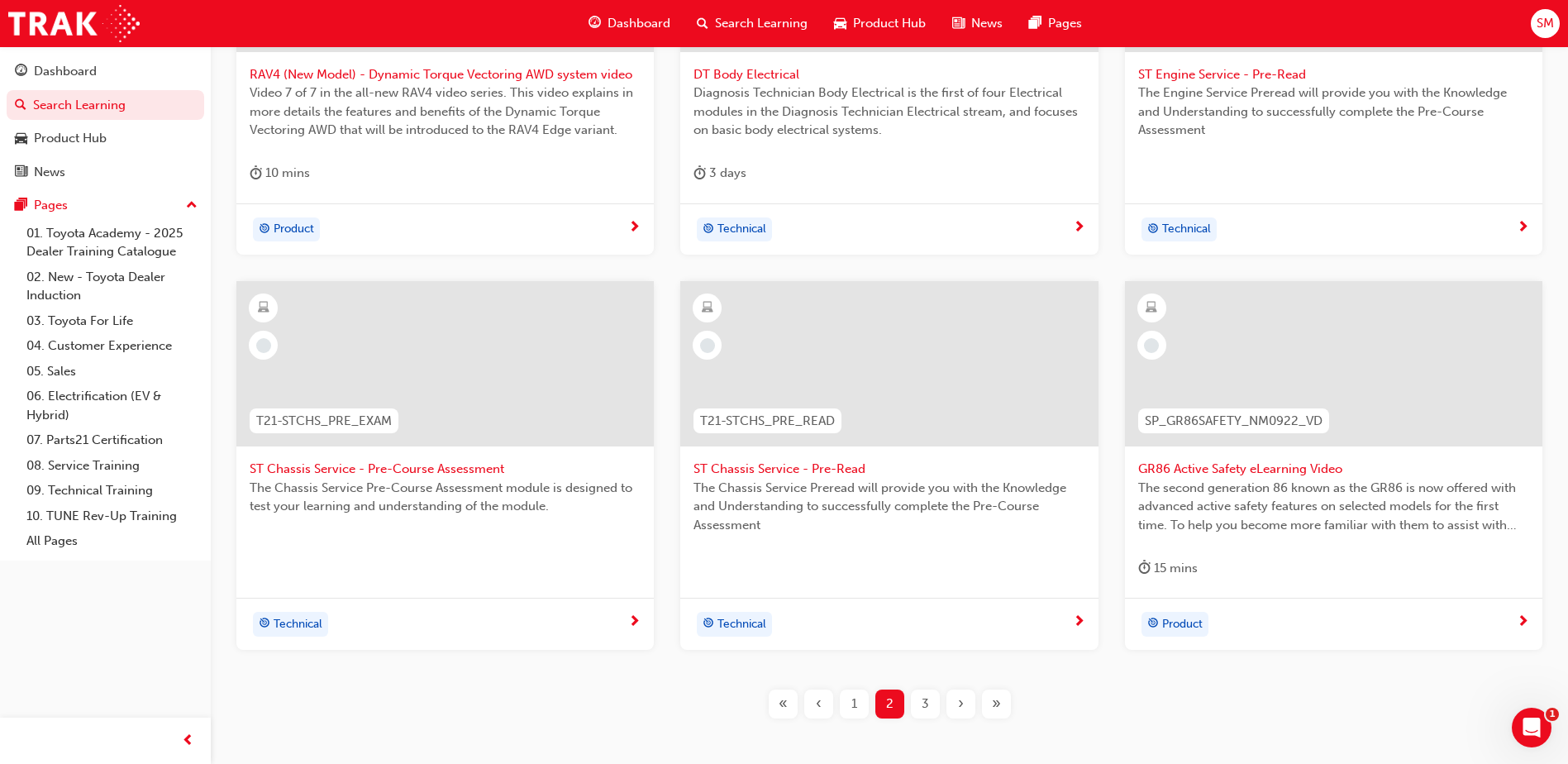
click at [925, 701] on span "3" at bounding box center [926, 704] width 7 height 19
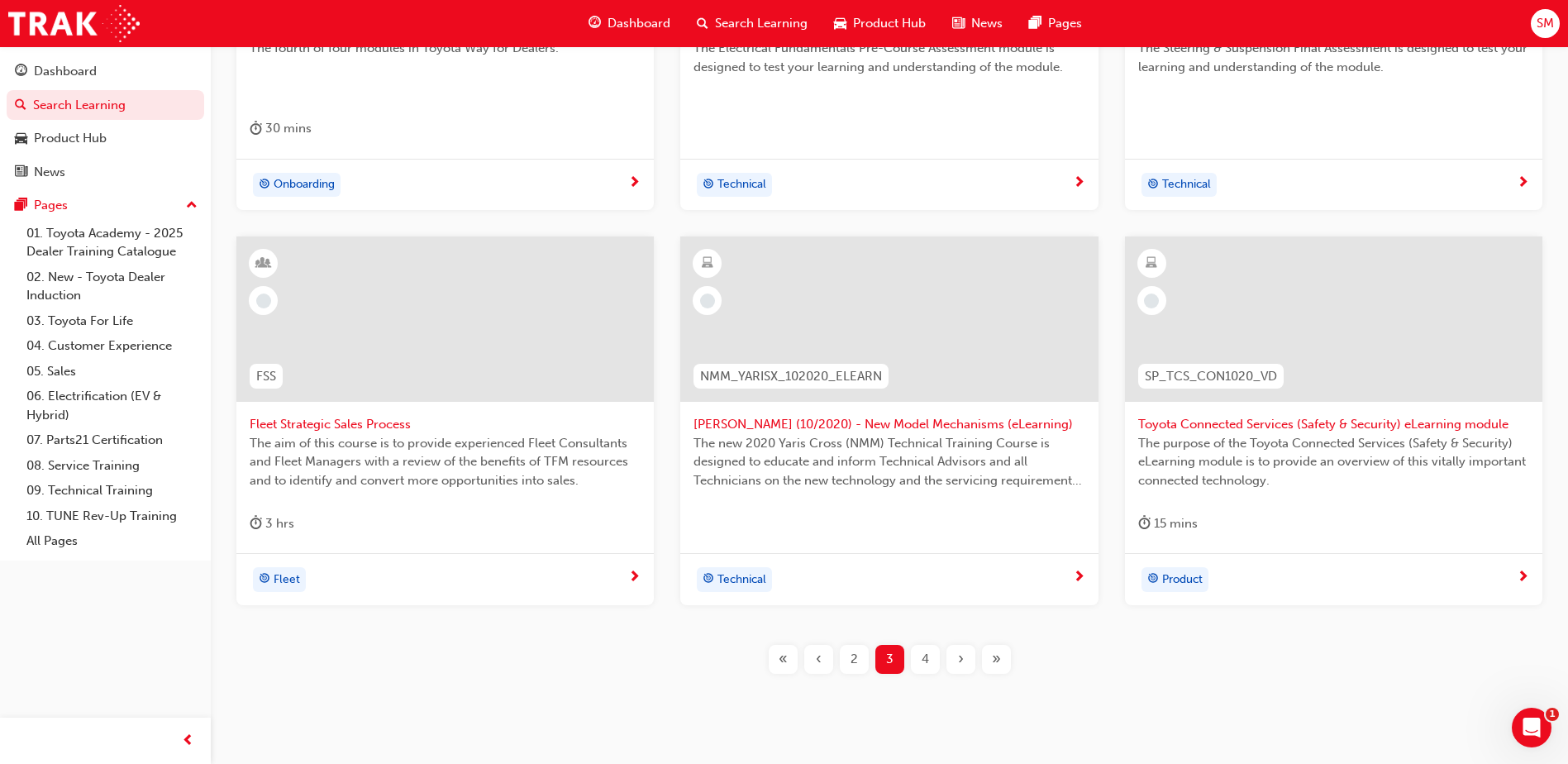
scroll to position [579, 0]
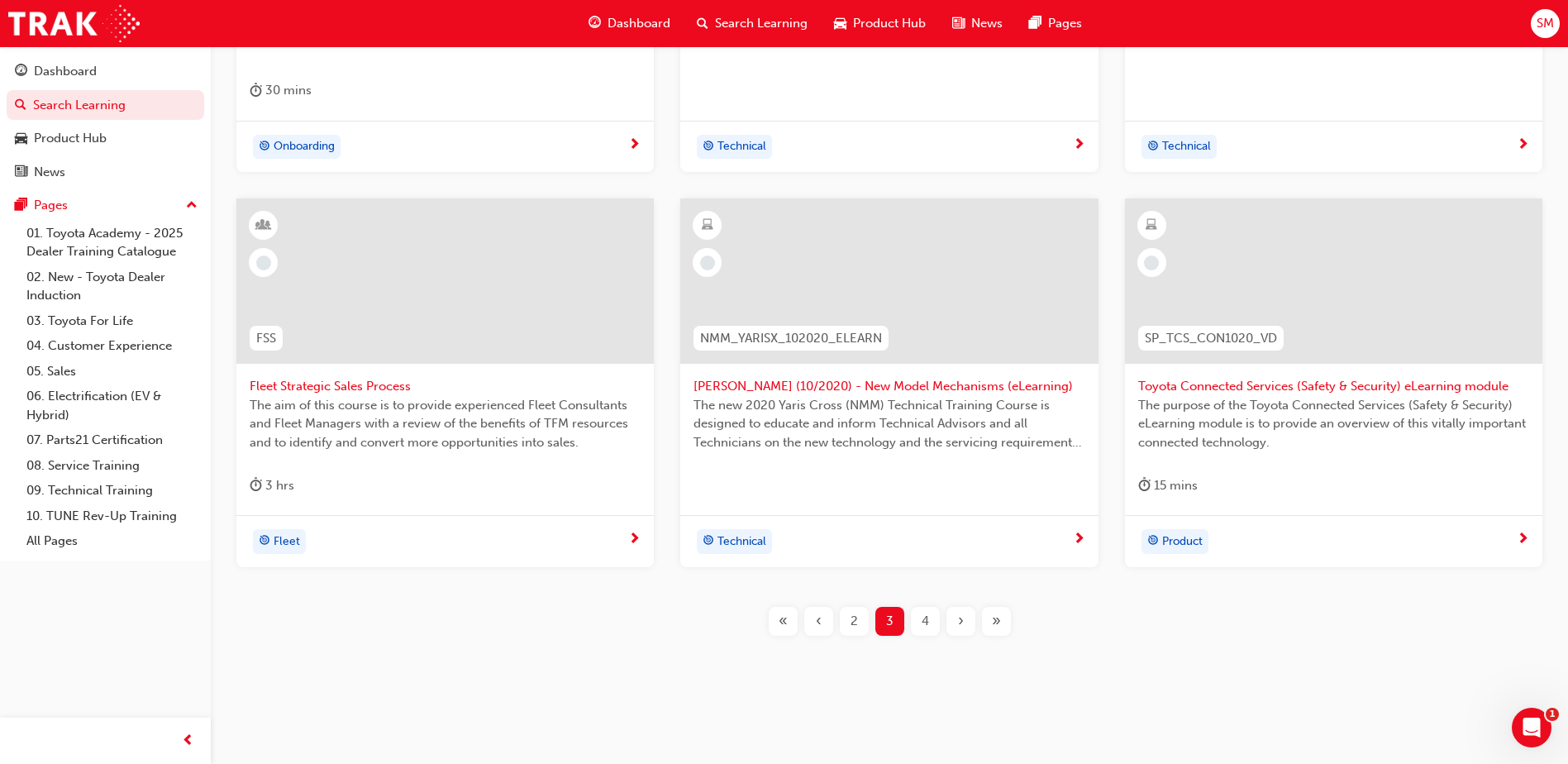
click at [932, 619] on div "4" at bounding box center [925, 621] width 29 height 29
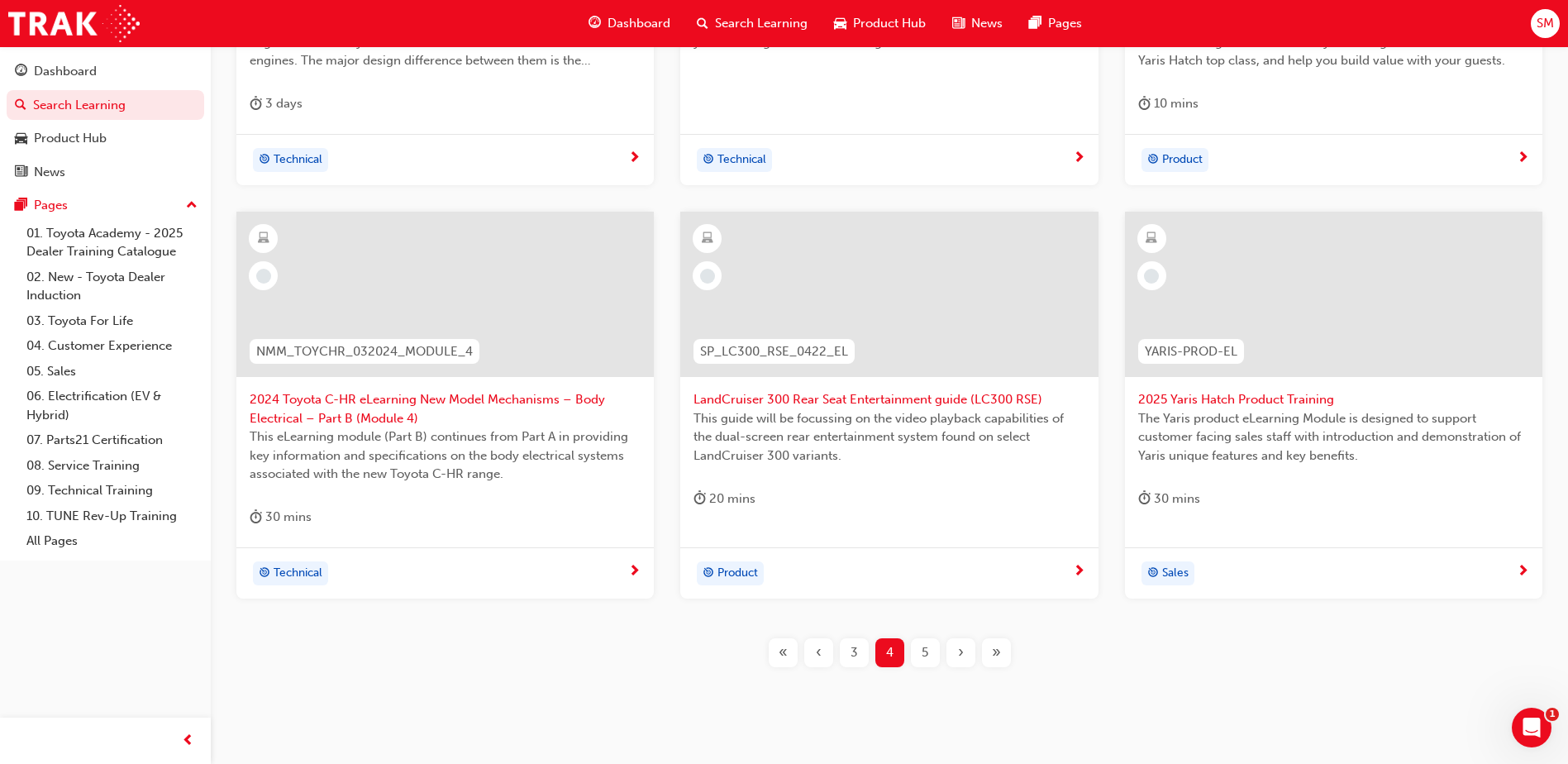
scroll to position [579, 0]
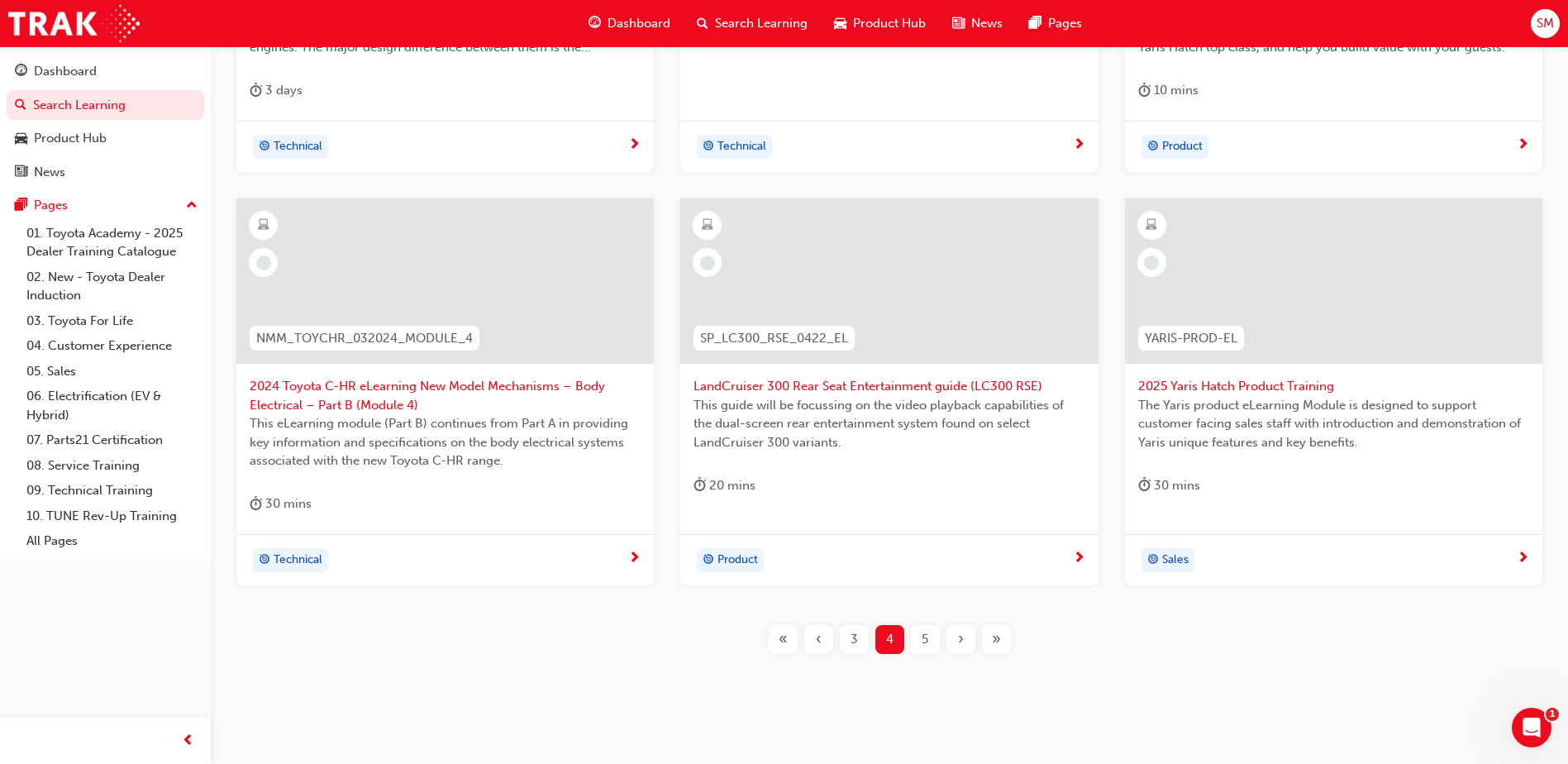
click at [921, 635] on div "5" at bounding box center [925, 639] width 29 height 29
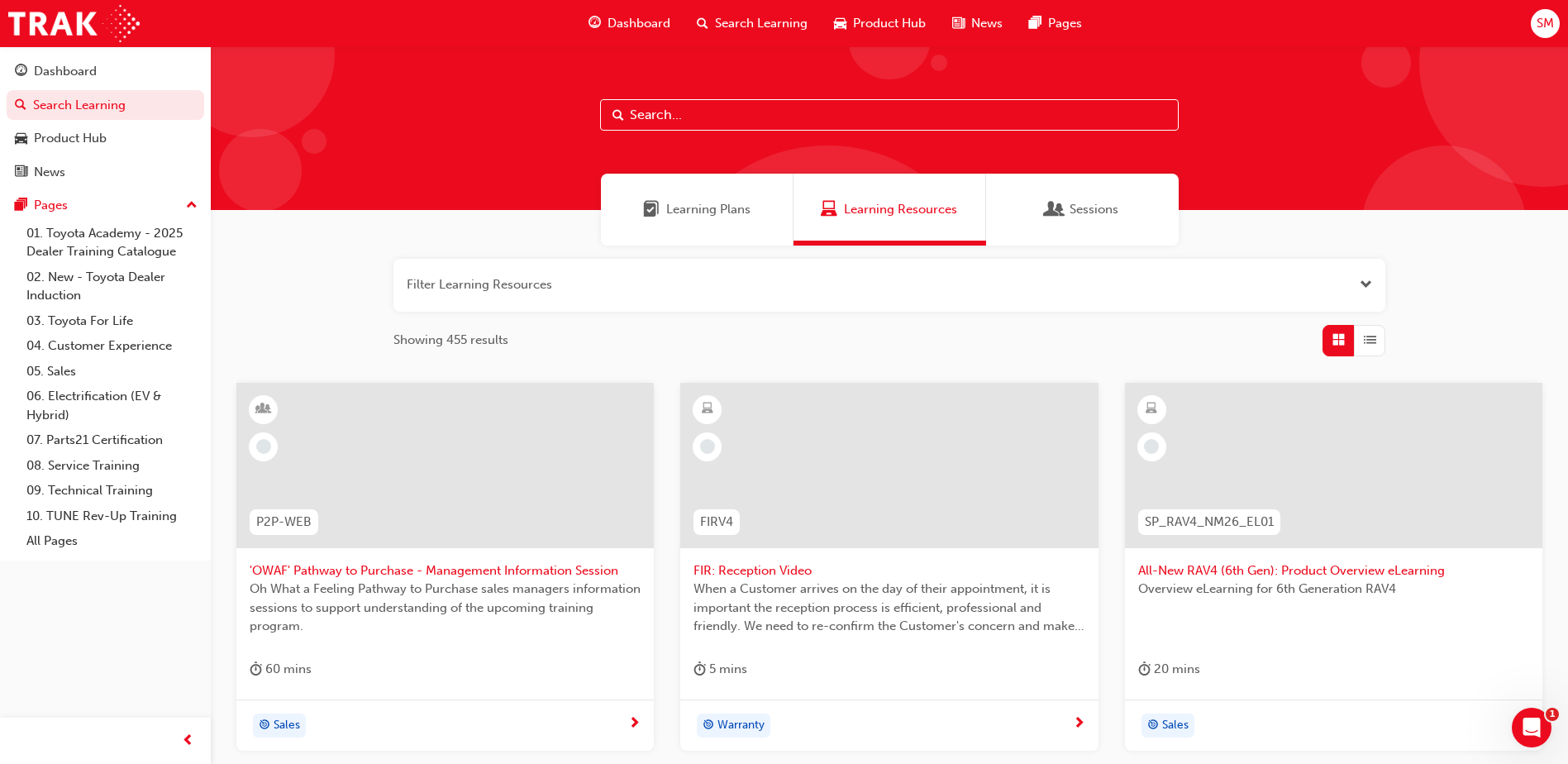
click at [752, 21] on span "Search Learning" at bounding box center [761, 23] width 93 height 19
click at [721, 125] on input "text" at bounding box center [889, 115] width 579 height 32
click at [712, 118] on input "text" at bounding box center [889, 115] width 579 height 32
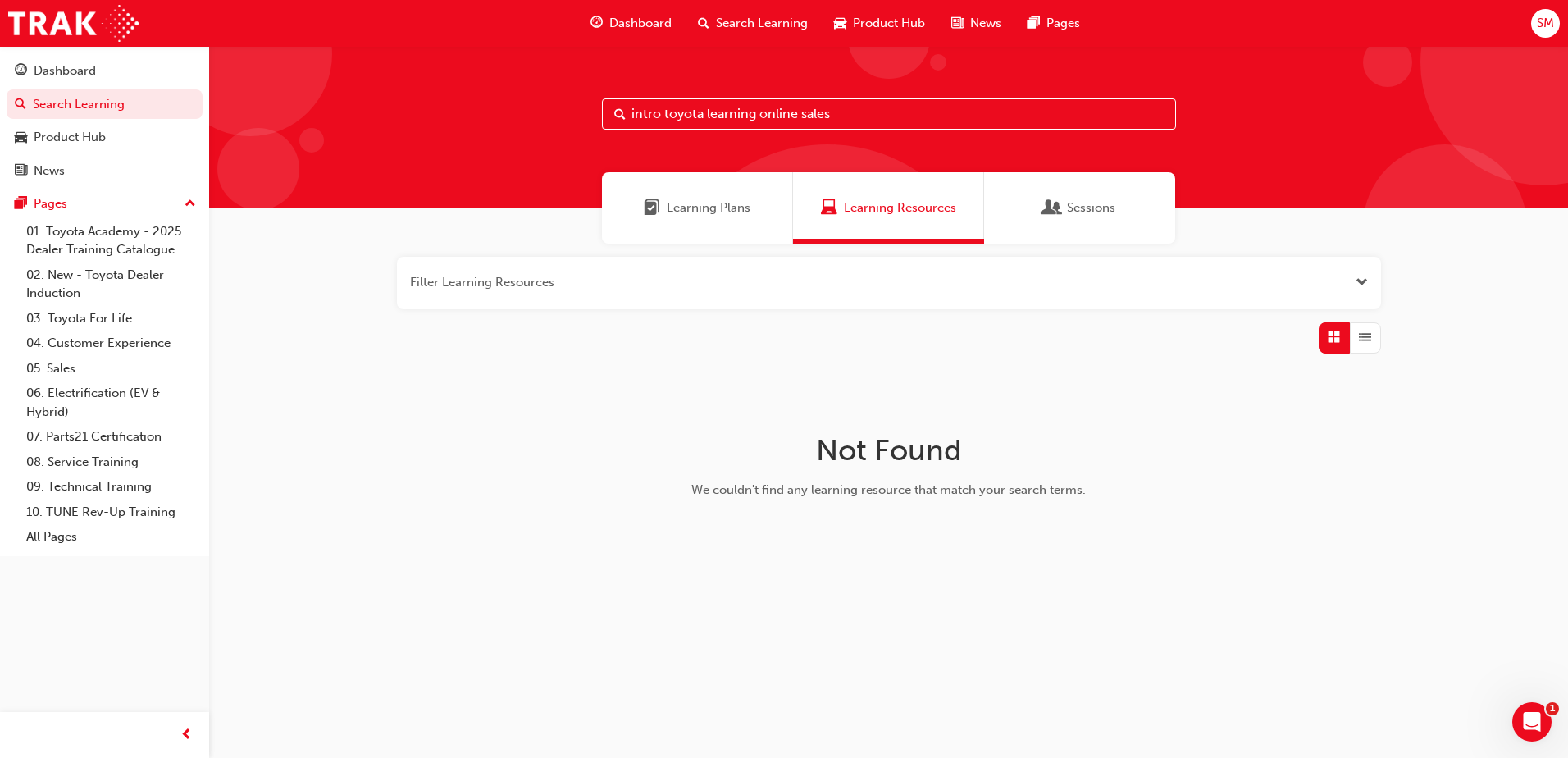
type input "intro toyota learning online sales"
click at [676, 223] on div "Learning Plans" at bounding box center [697, 208] width 191 height 71
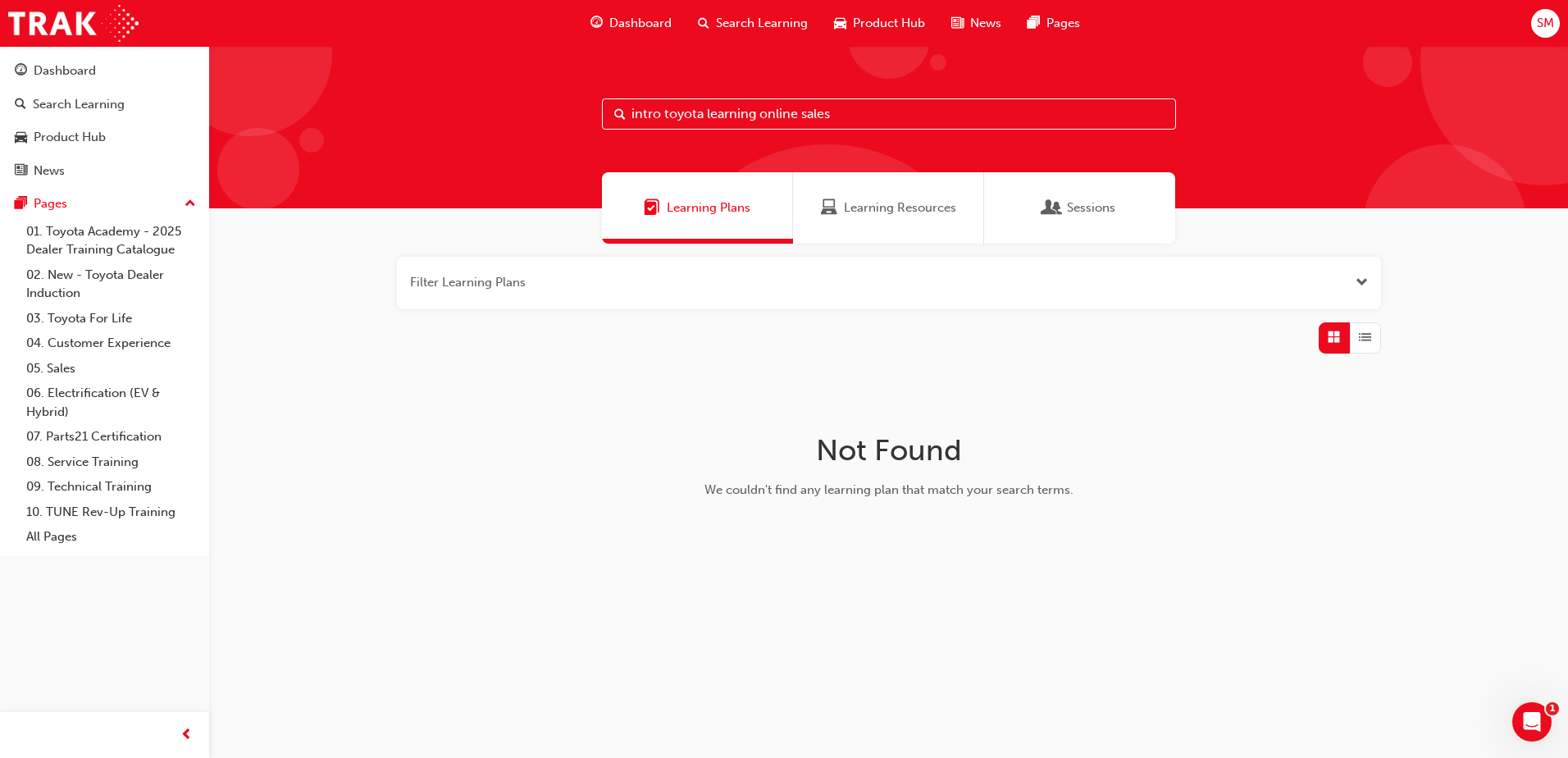
drag, startPoint x: 865, startPoint y: 112, endPoint x: 607, endPoint y: 99, distance: 258.3
click at [607, 99] on input "intro toyota learning online sales" at bounding box center [888, 114] width 574 height 32
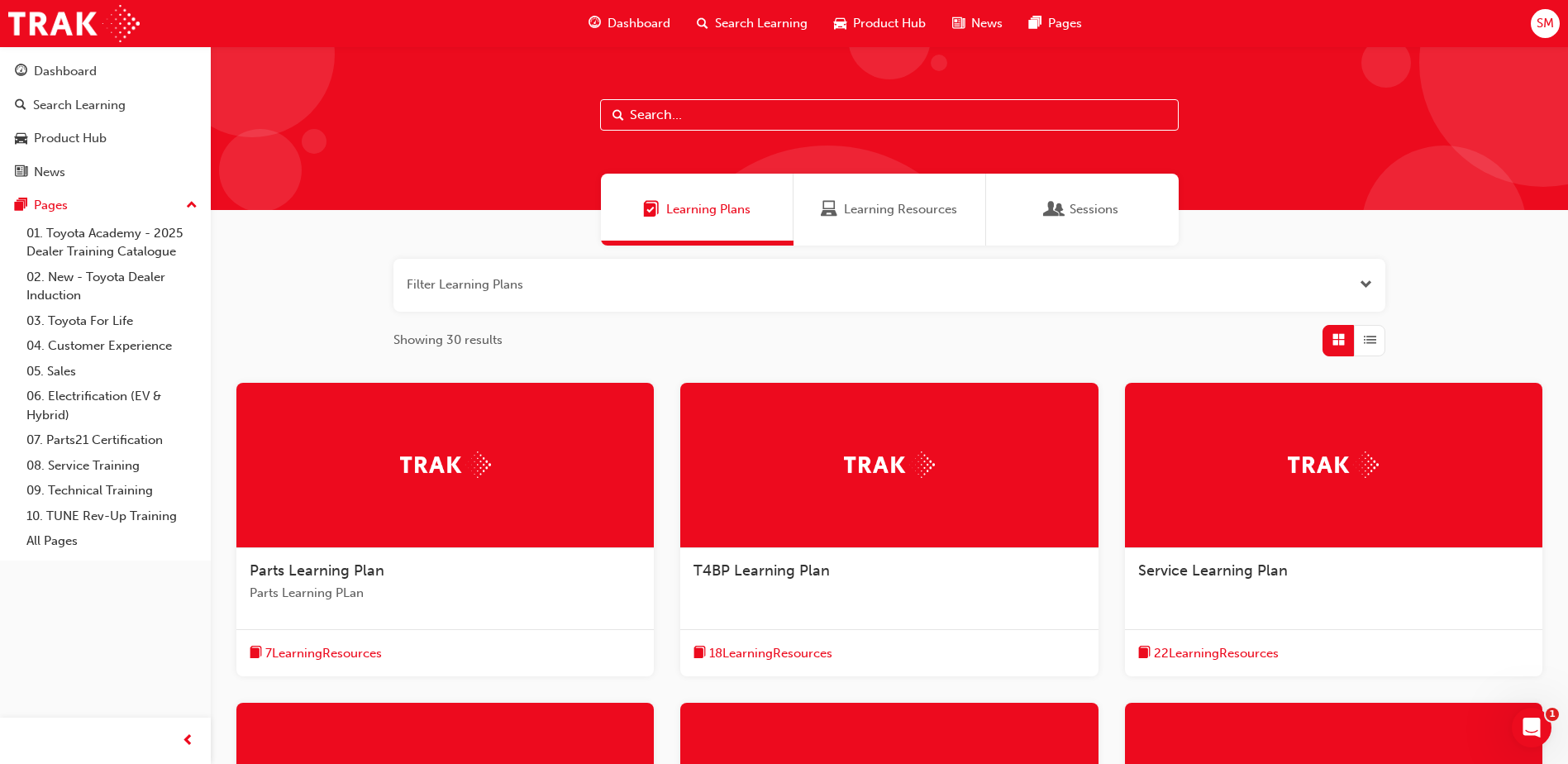
click at [924, 231] on div "Learning Resources" at bounding box center [890, 209] width 193 height 72
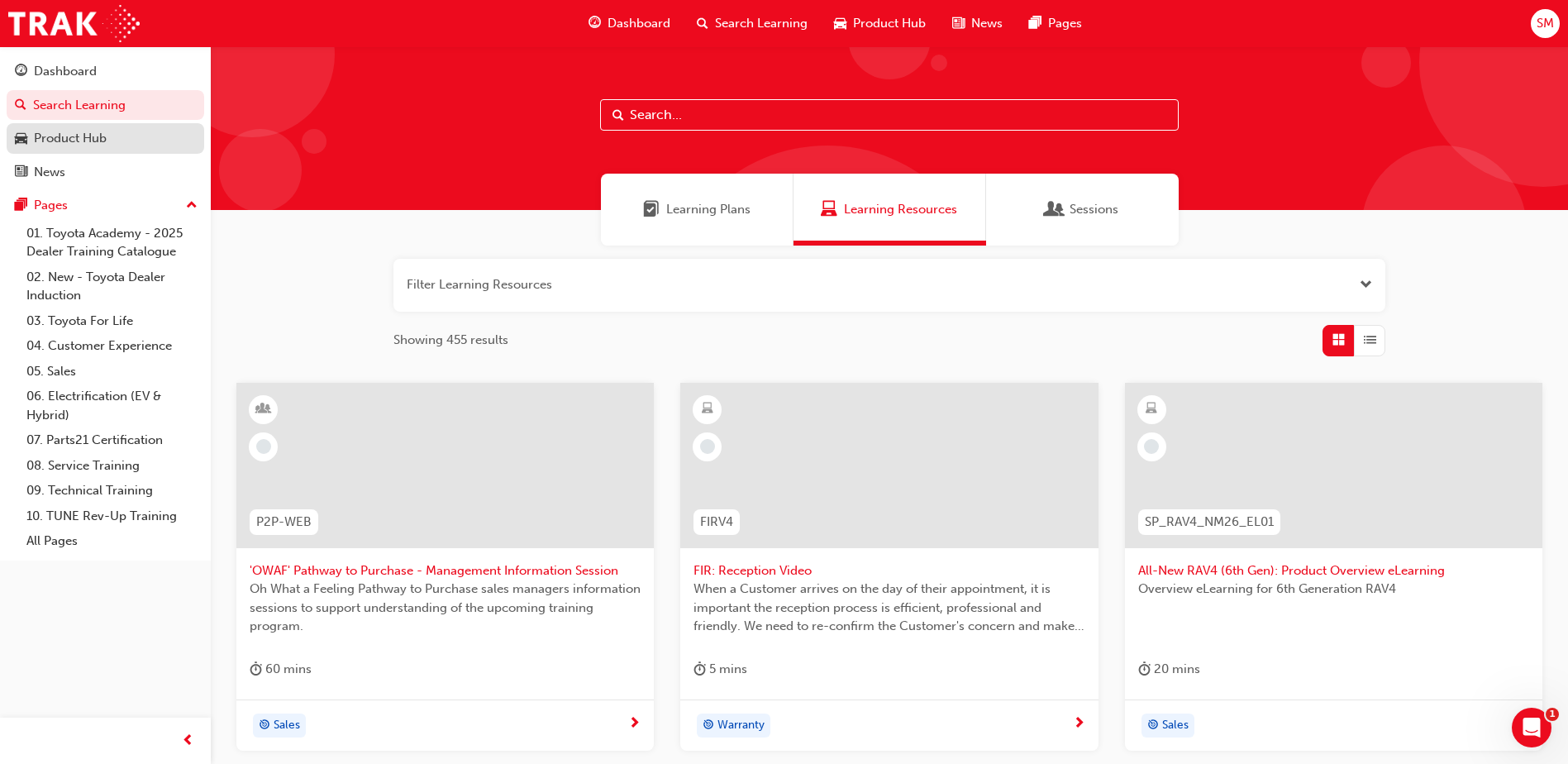
click at [58, 134] on div "Product Hub" at bounding box center [70, 138] width 73 height 19
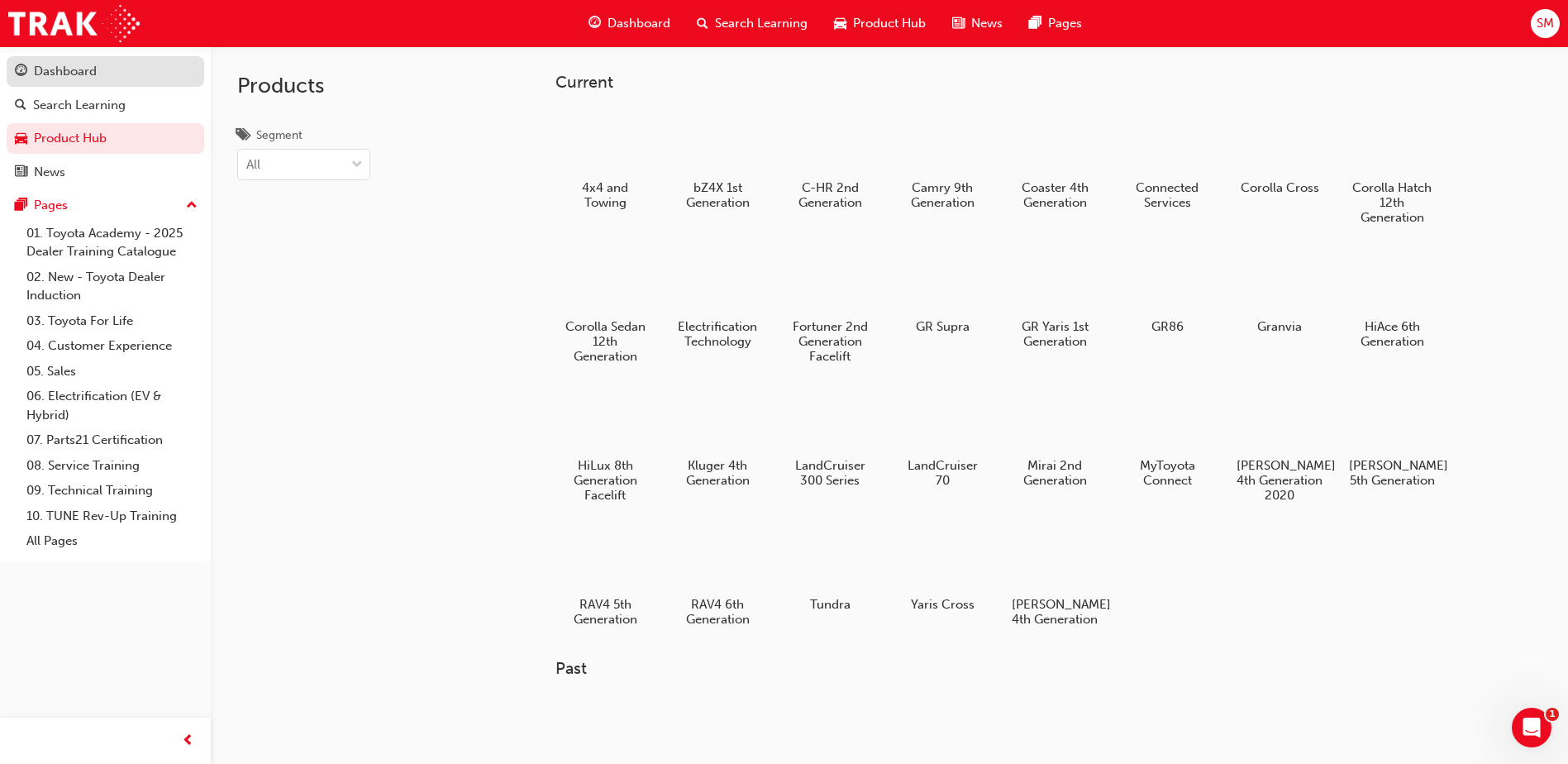
click at [66, 70] on div "Dashboard" at bounding box center [65, 71] width 63 height 19
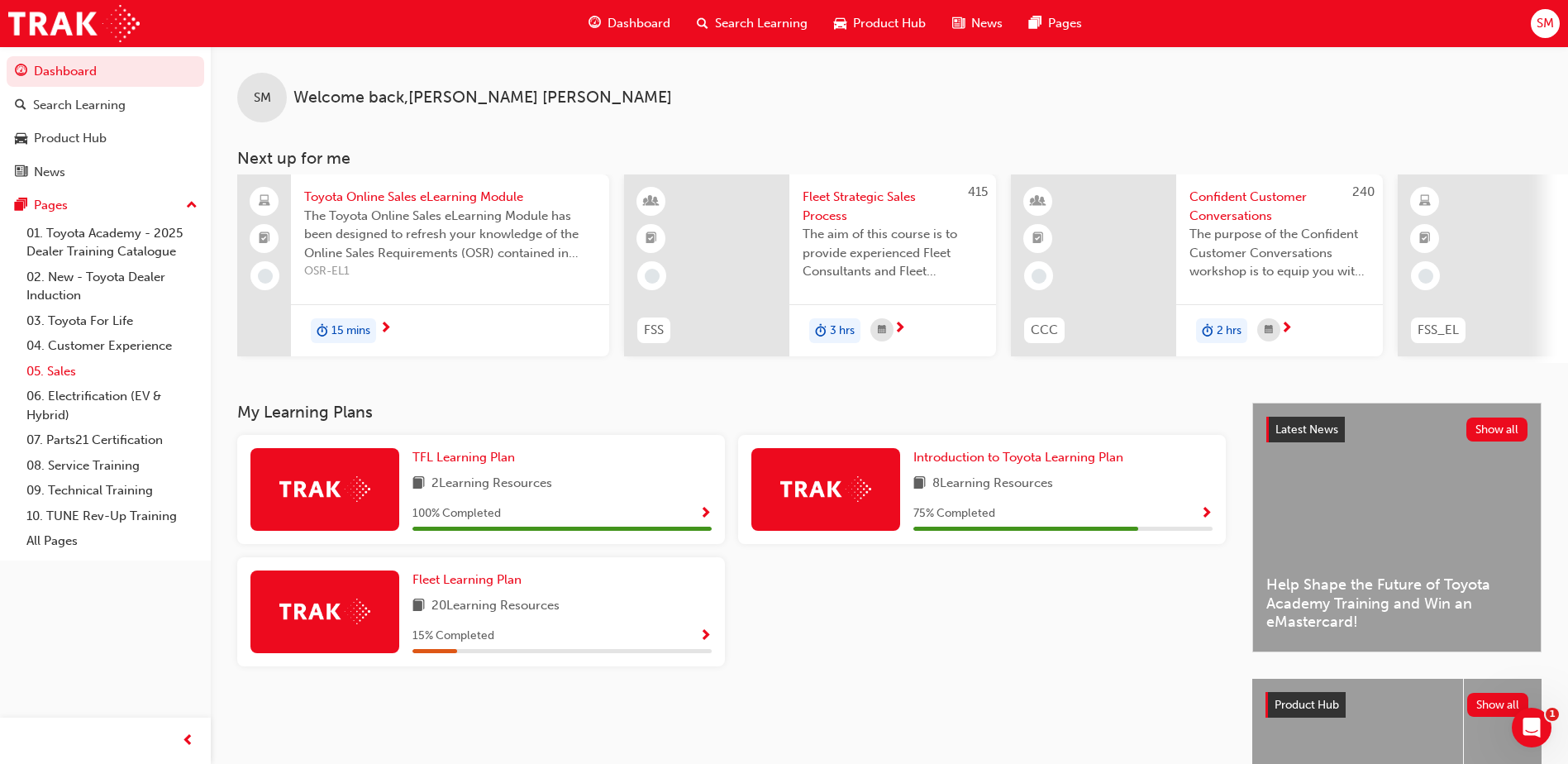
click at [70, 372] on link "05. Sales" at bounding box center [111, 371] width 184 height 25
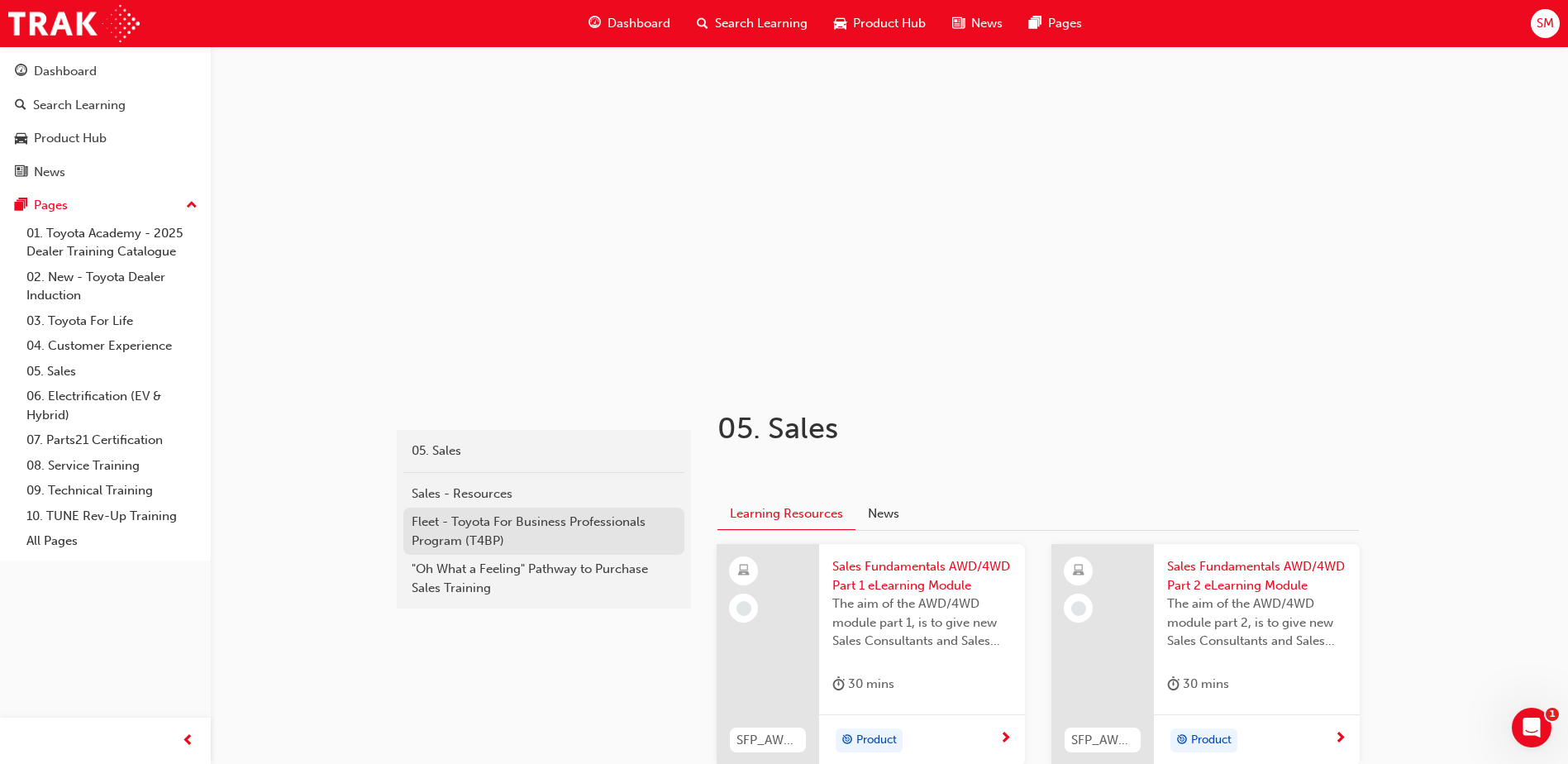
click at [553, 531] on div "Fleet - Toyota For Business Professionals Program (T4BP)" at bounding box center [543, 531] width 265 height 37
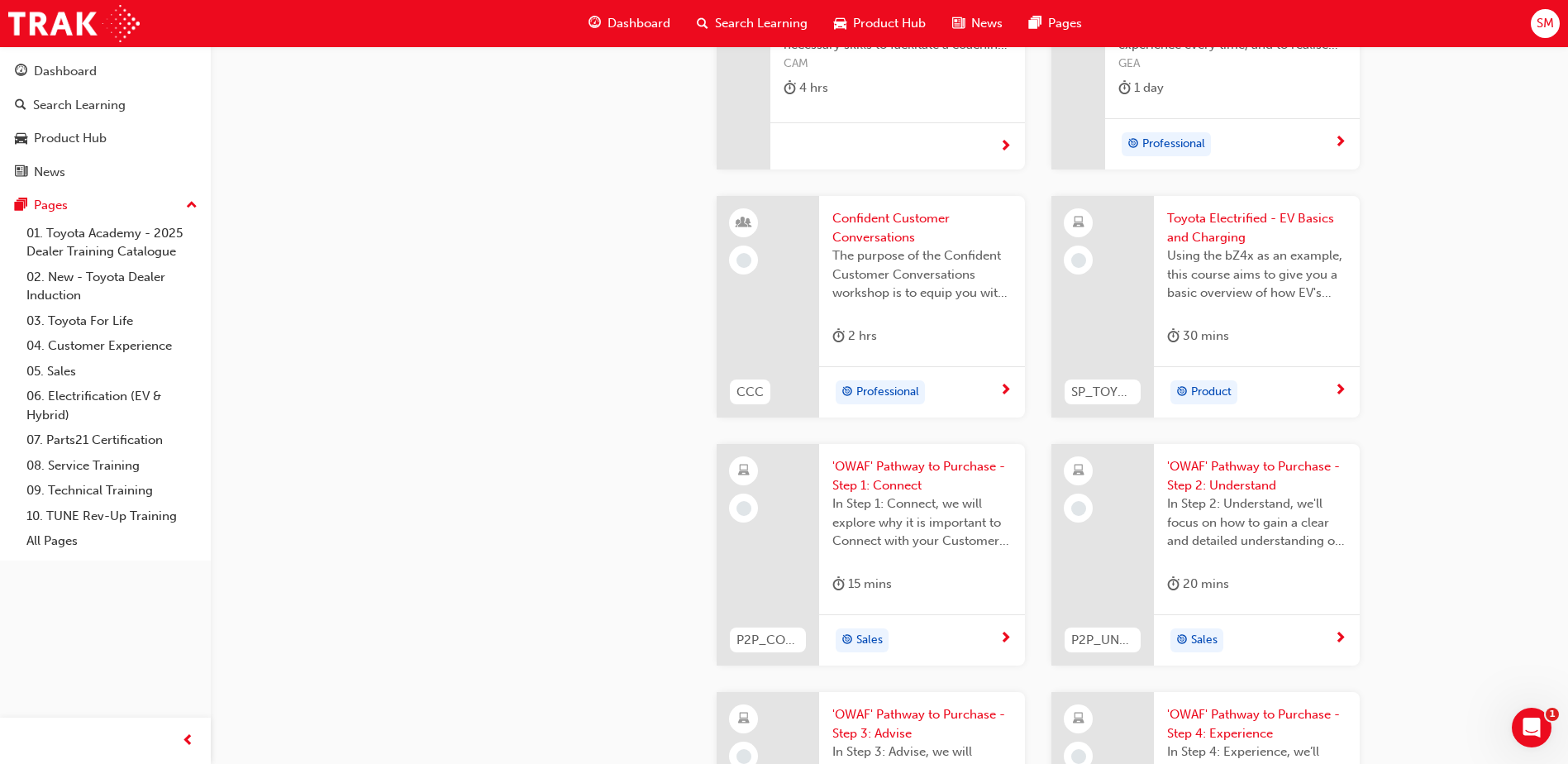
scroll to position [3886, 0]
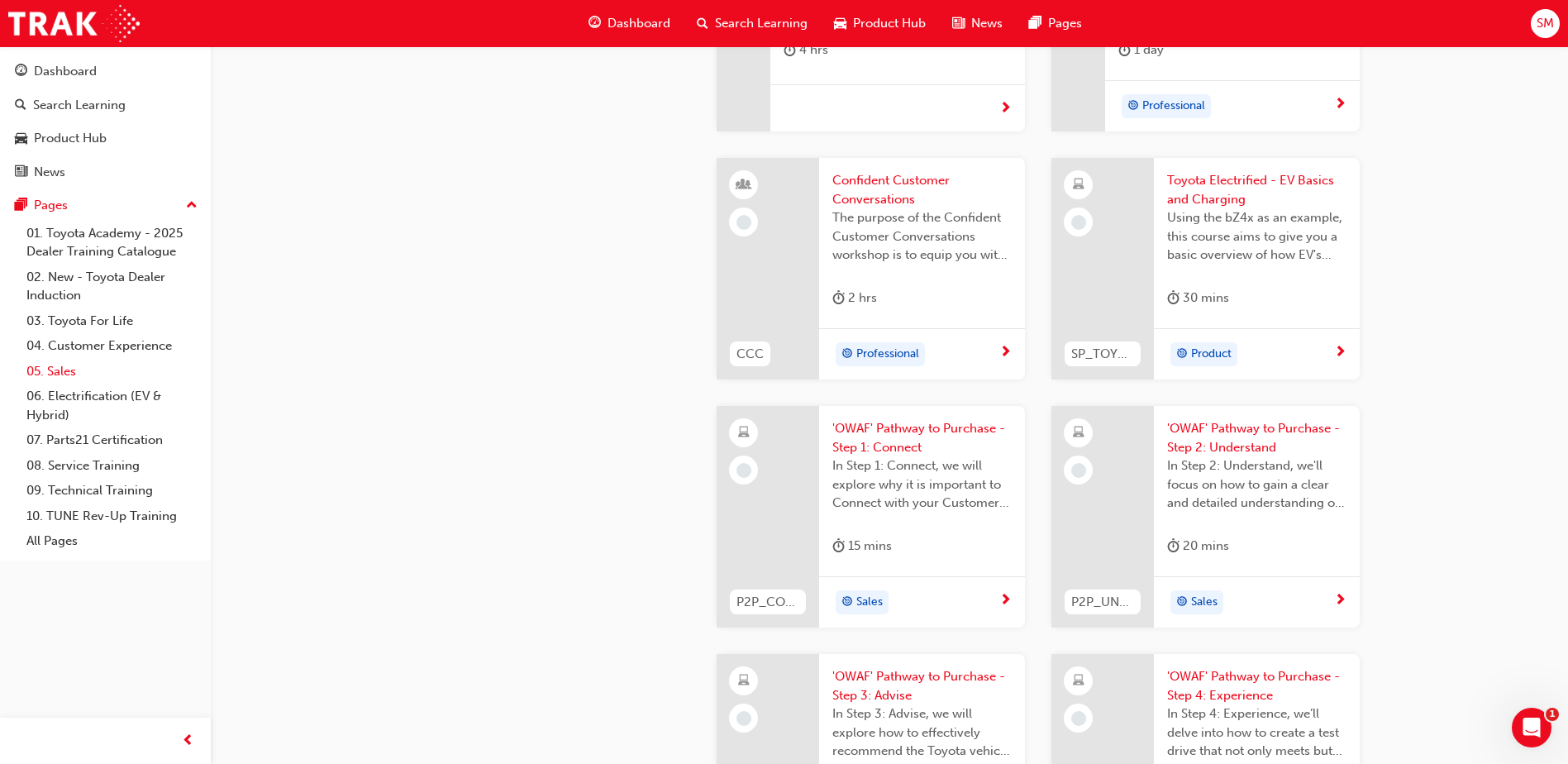
click at [76, 359] on link "05. Sales" at bounding box center [111, 371] width 184 height 25
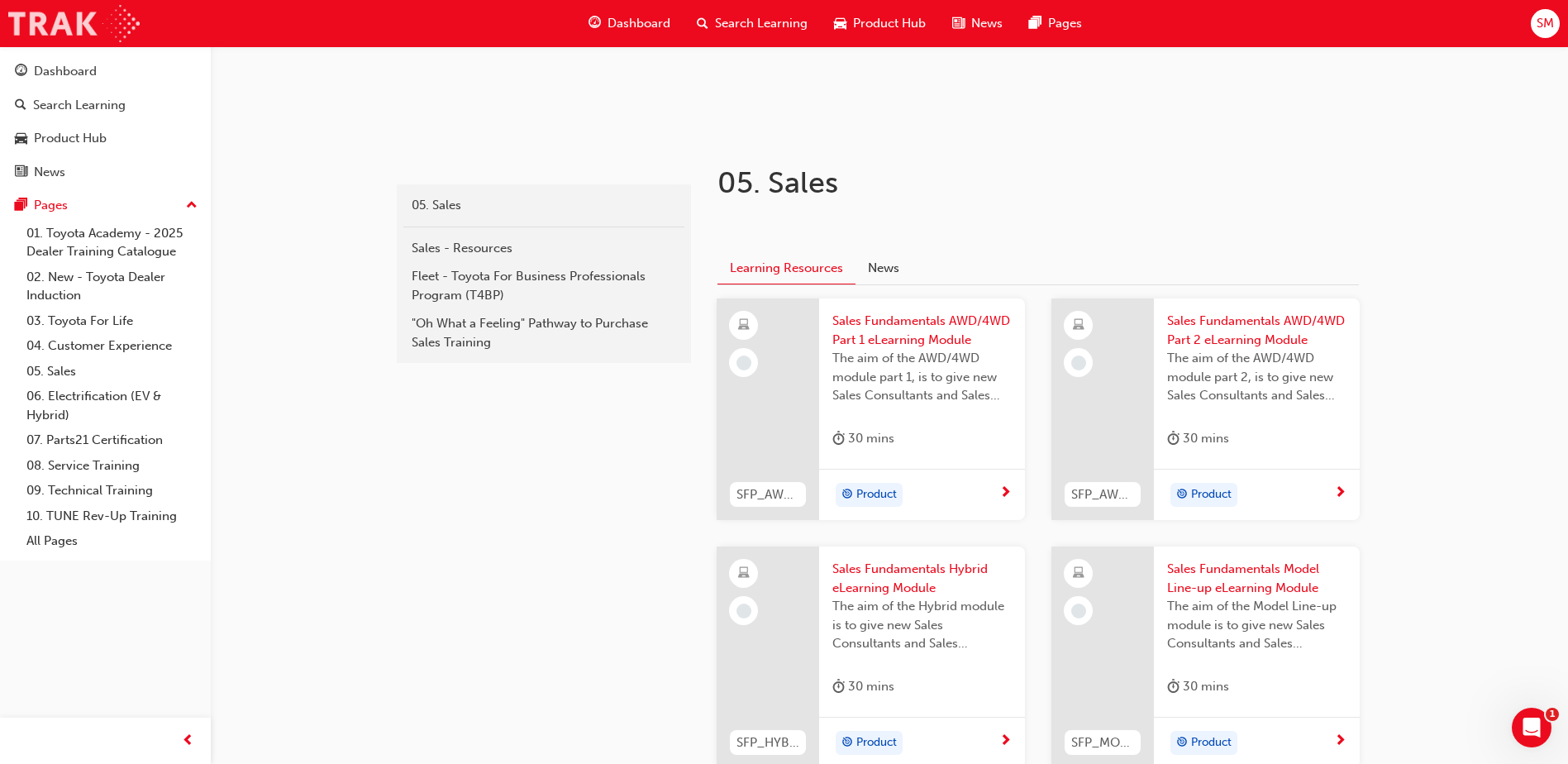
scroll to position [82, 0]
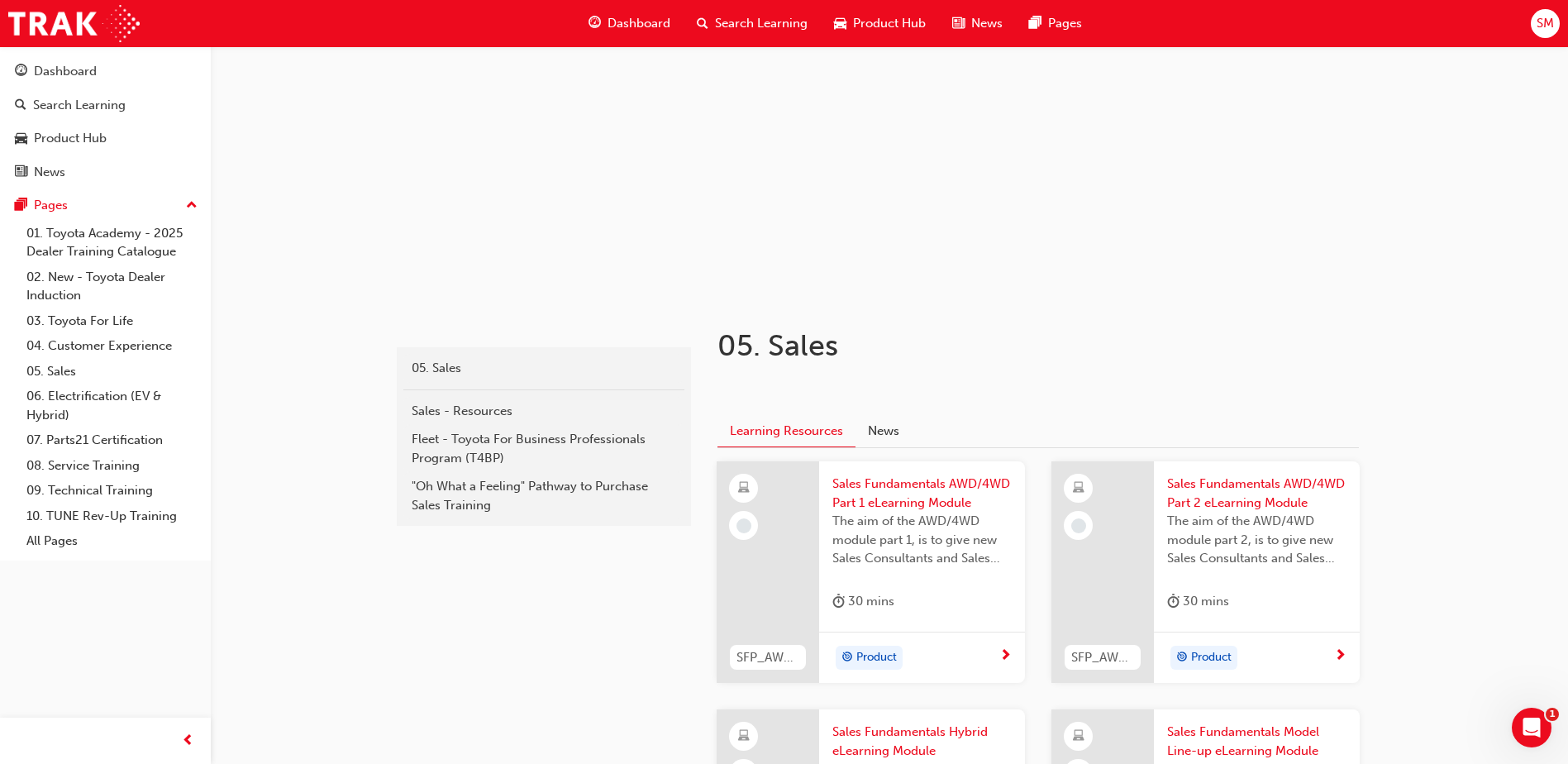
click at [781, 24] on span "Search Learning" at bounding box center [761, 23] width 93 height 19
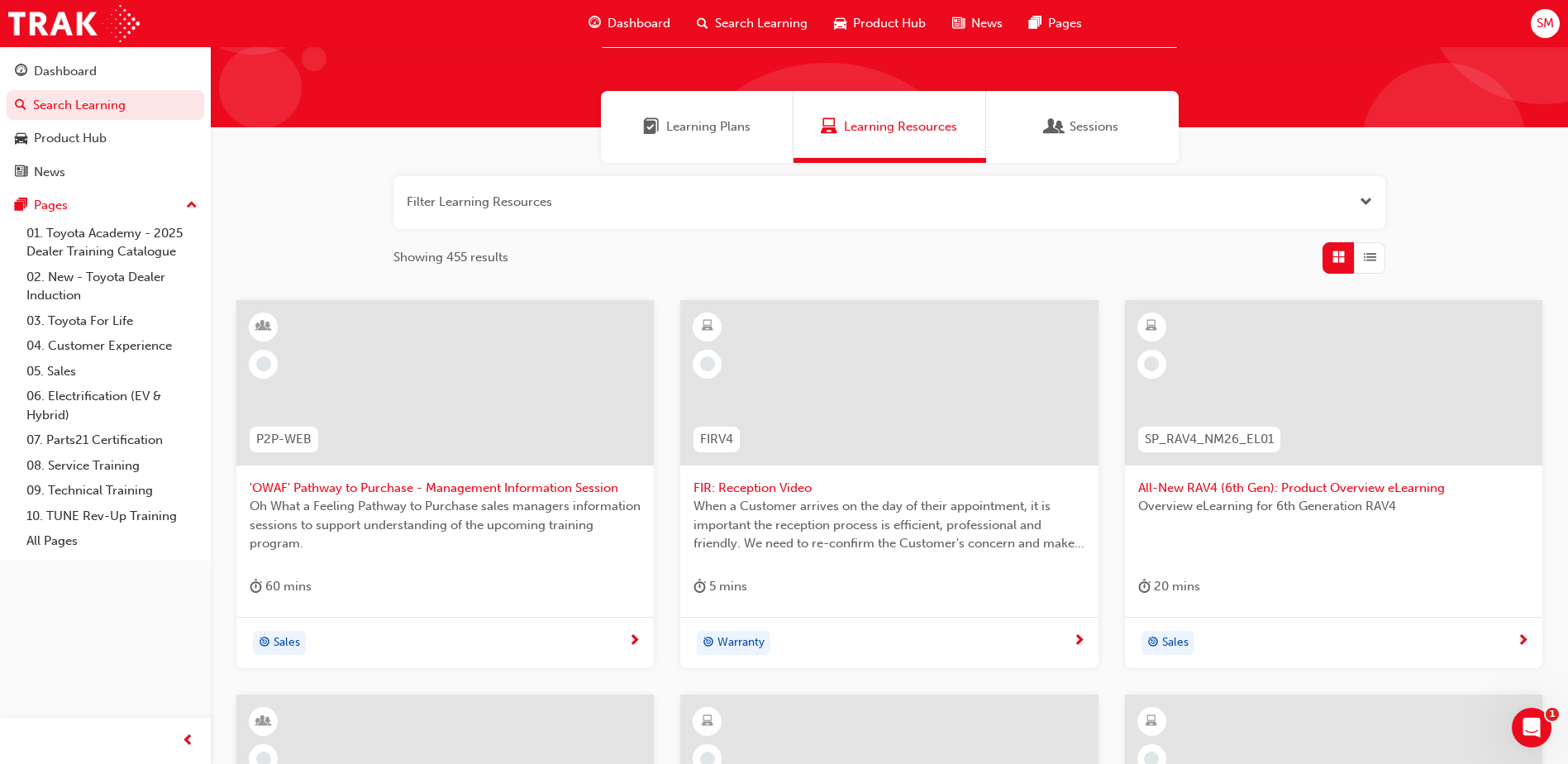
click at [761, 218] on button "button" at bounding box center [889, 202] width 992 height 53
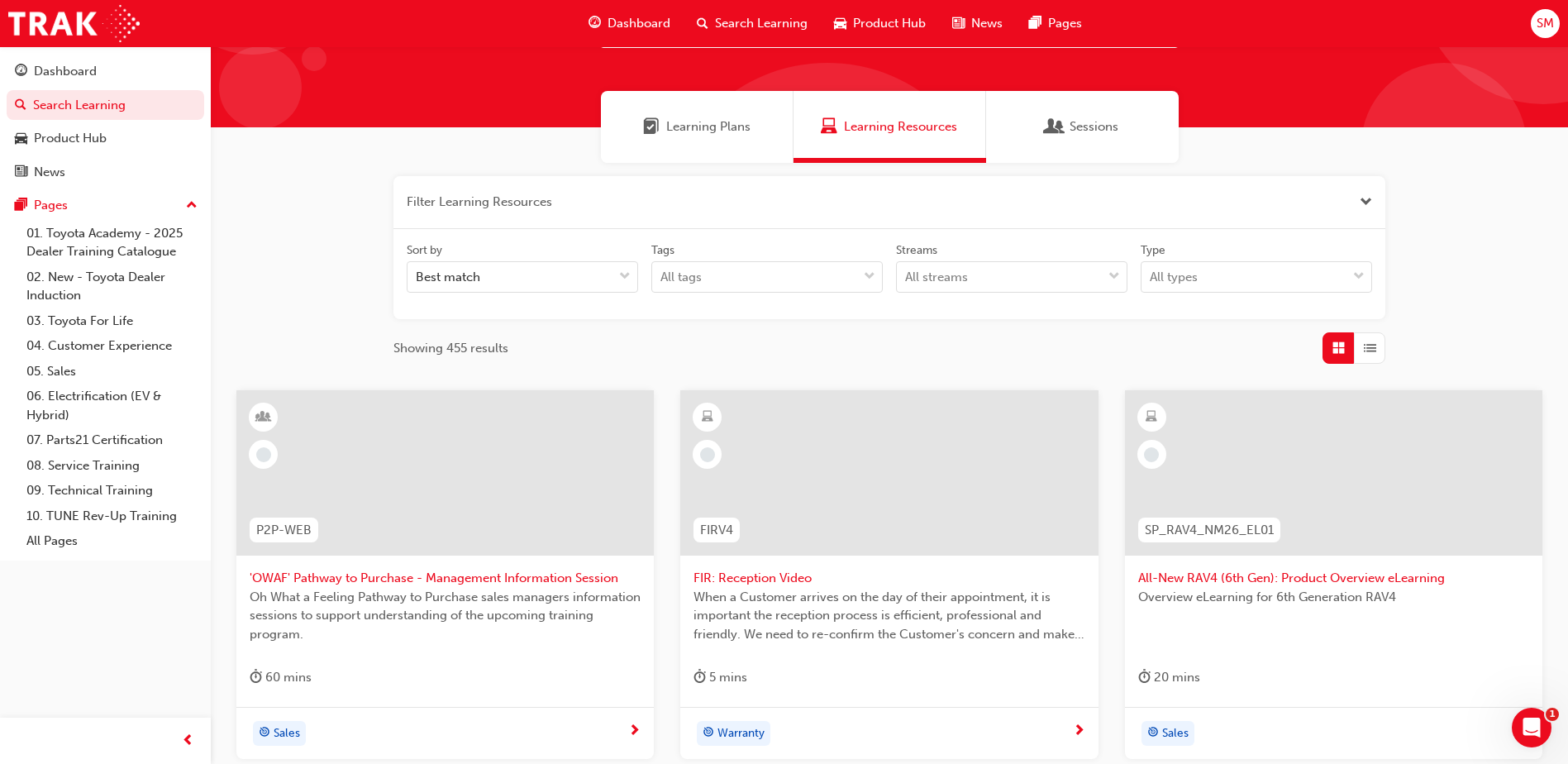
click at [688, 141] on div "Learning Plans" at bounding box center [698, 126] width 193 height 72
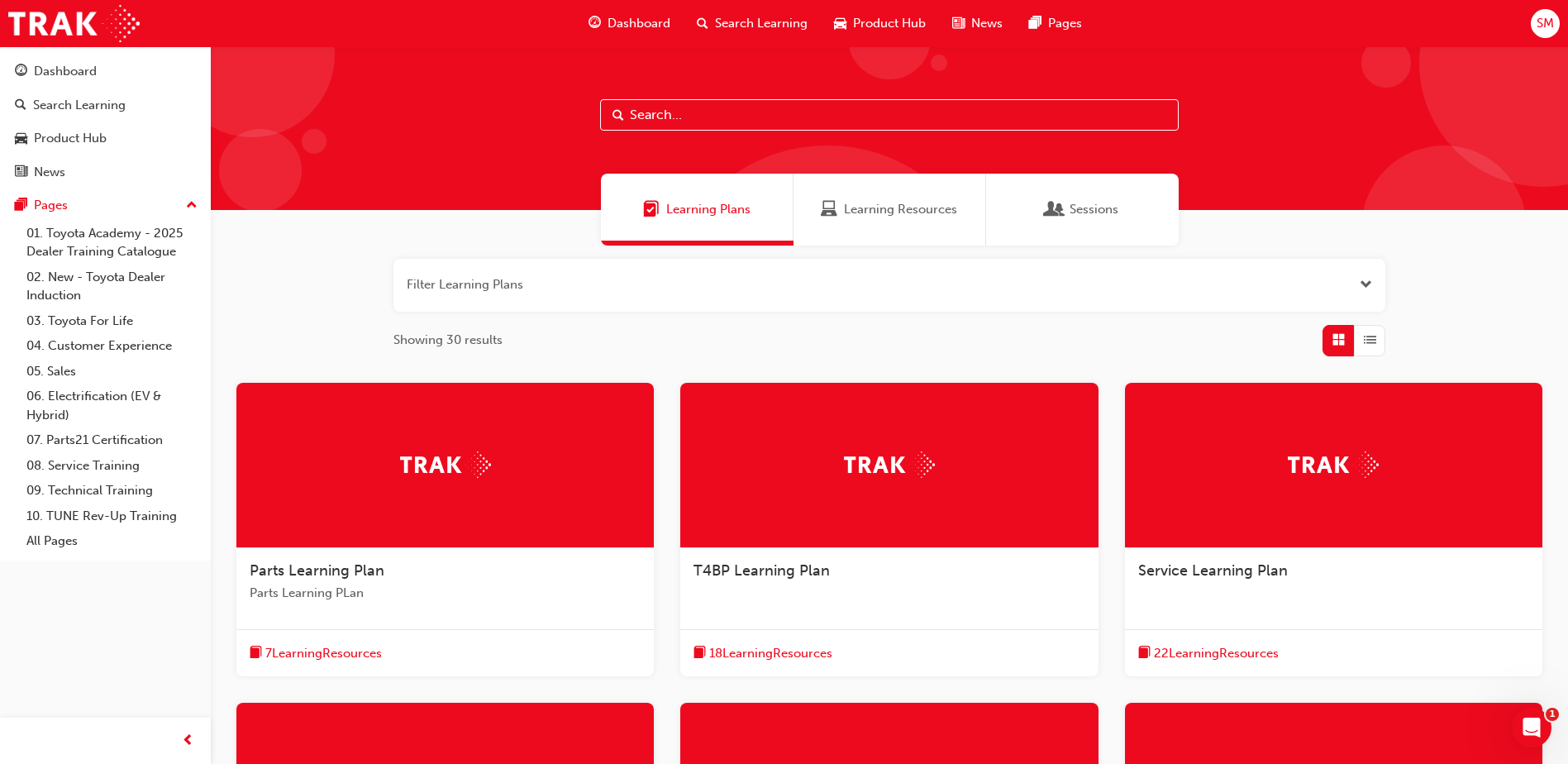
click at [911, 217] on span "Learning Resources" at bounding box center [900, 209] width 113 height 19
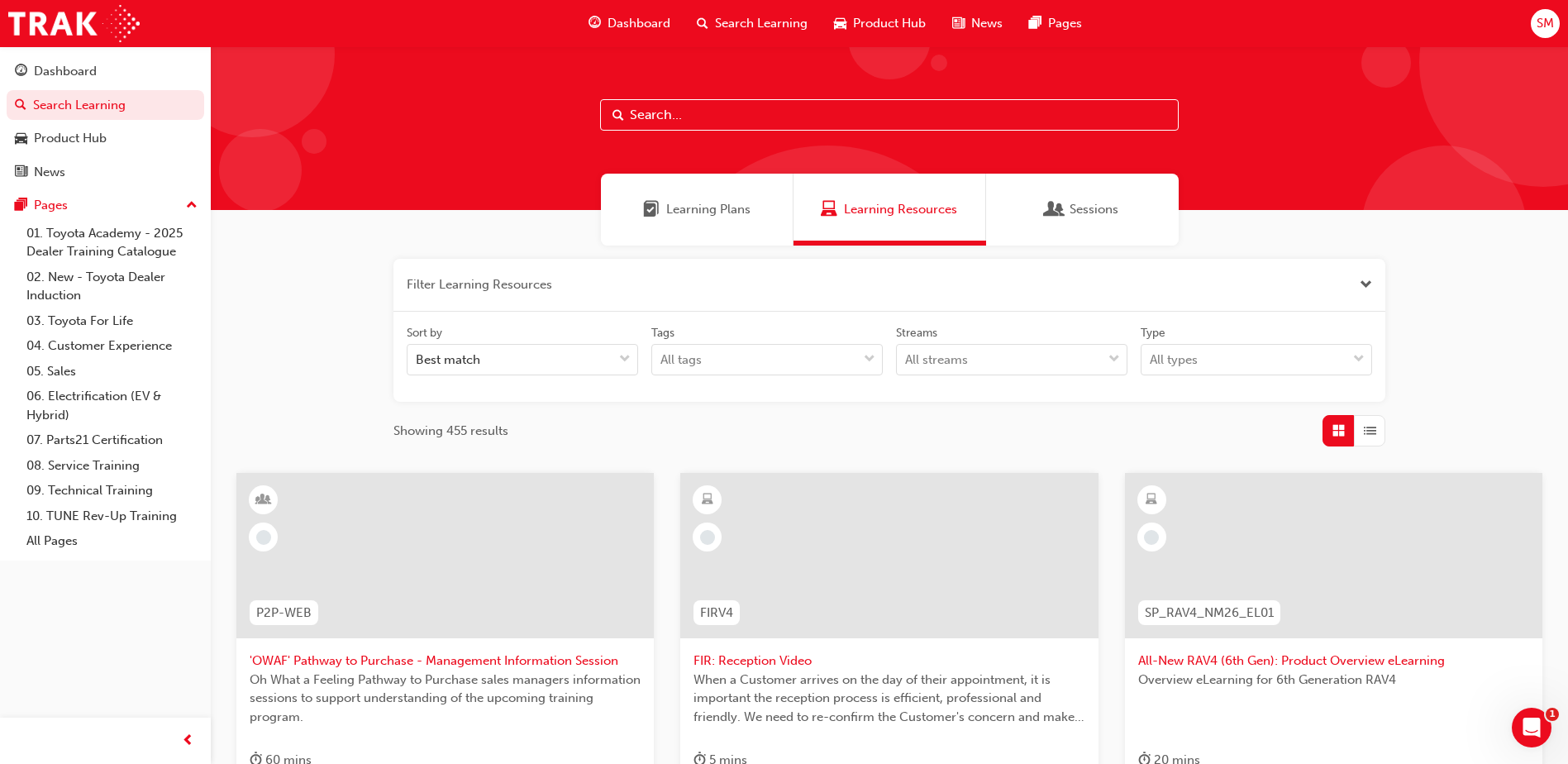
click at [794, 110] on input "text" at bounding box center [889, 115] width 579 height 32
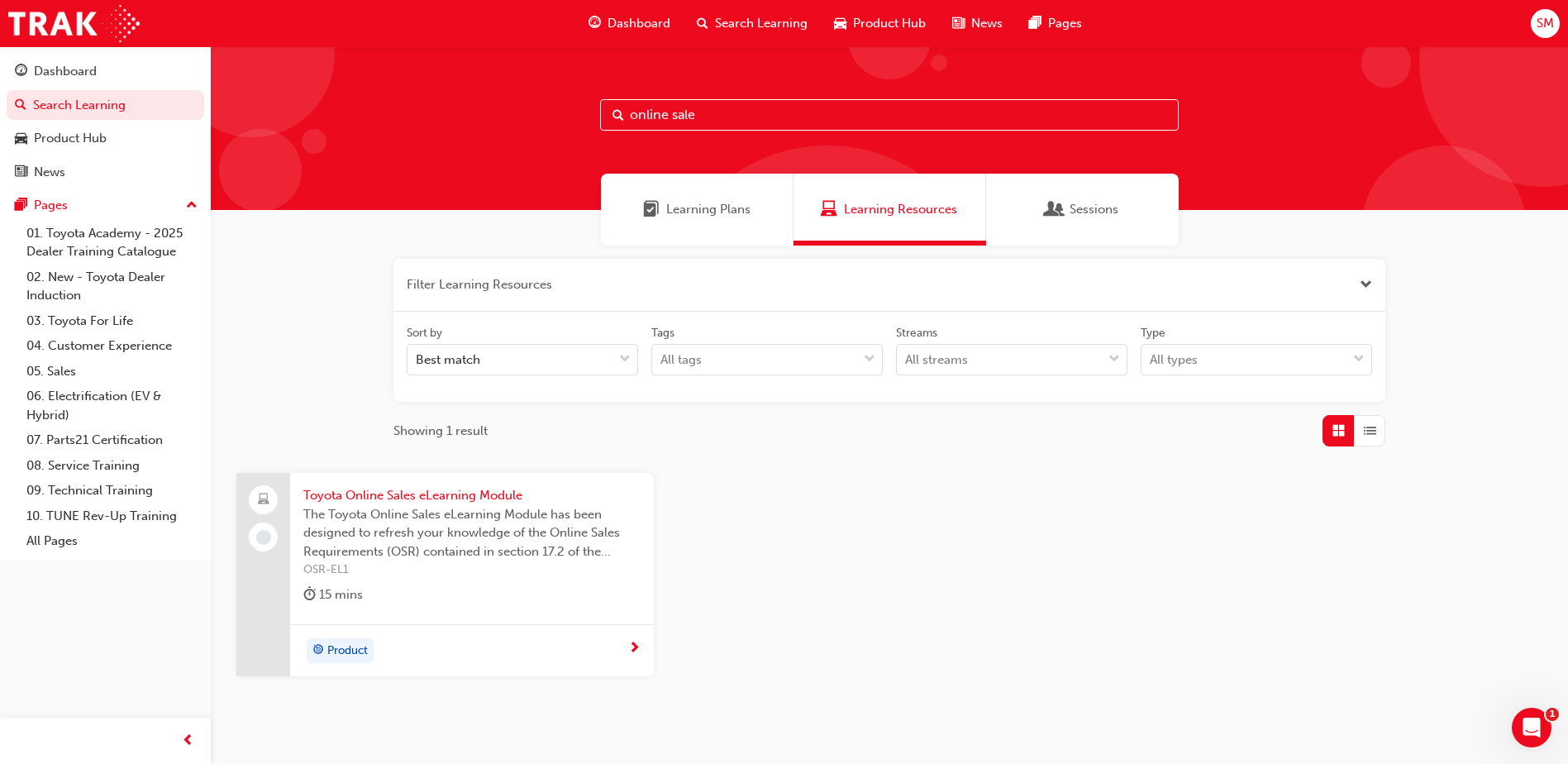
type input "online sale"
click at [486, 536] on span "The Toyota Online Sales eLearning Module has been designed to refresh your know…" at bounding box center [472, 533] width 338 height 56
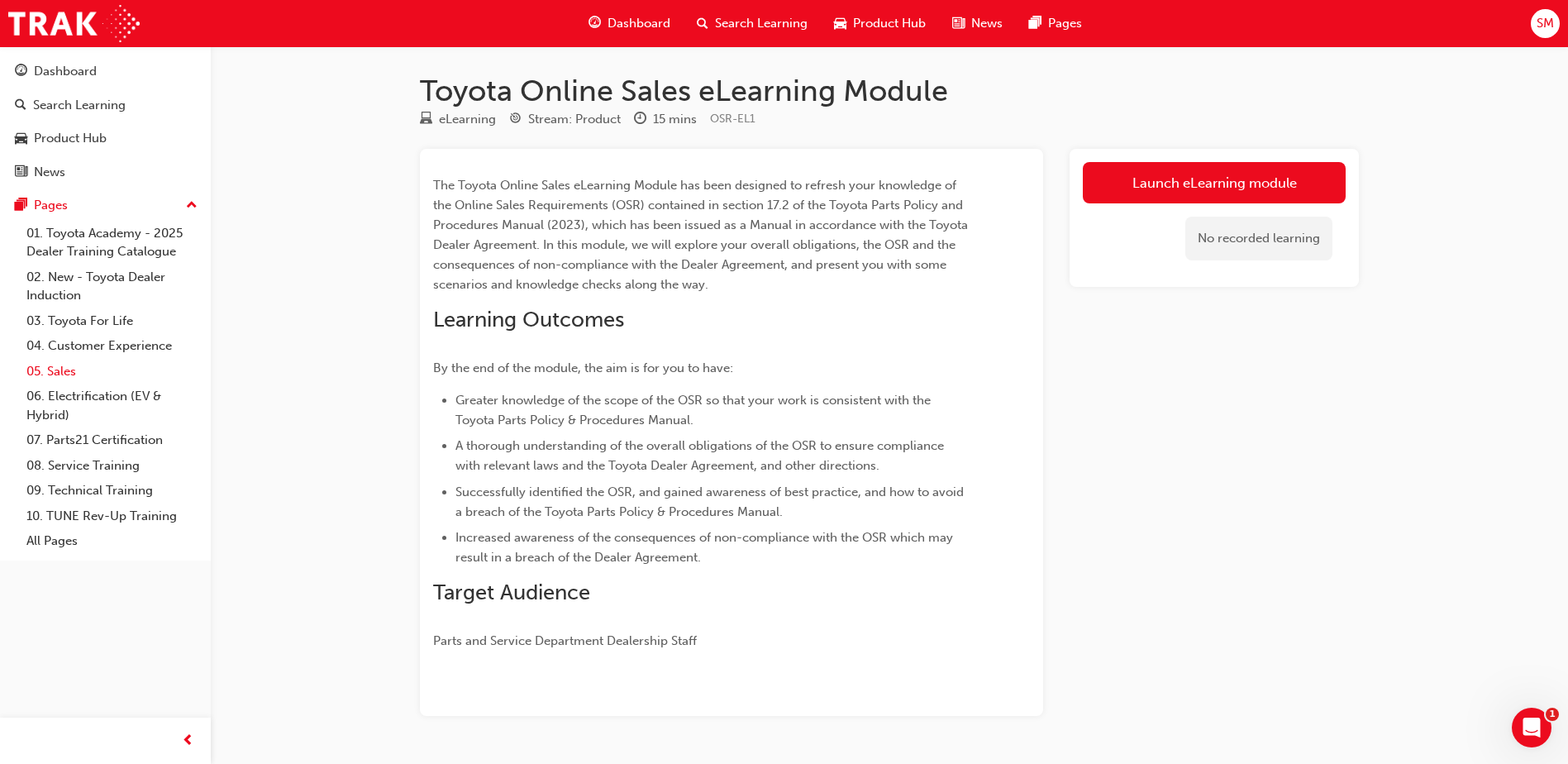
click at [58, 375] on link "05. Sales" at bounding box center [111, 371] width 184 height 25
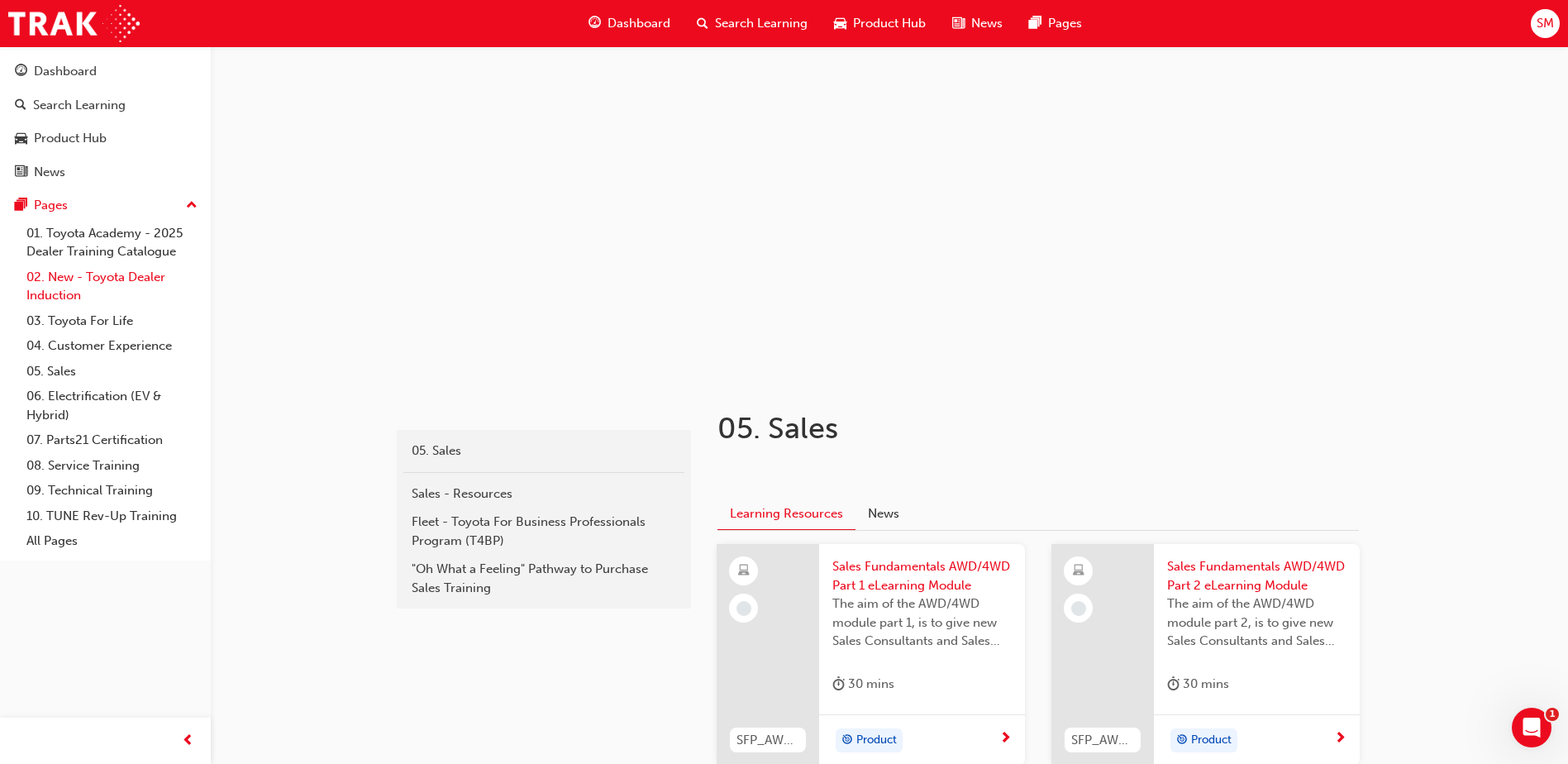
click at [81, 290] on link "02. New - Toyota Dealer Induction" at bounding box center [111, 286] width 184 height 44
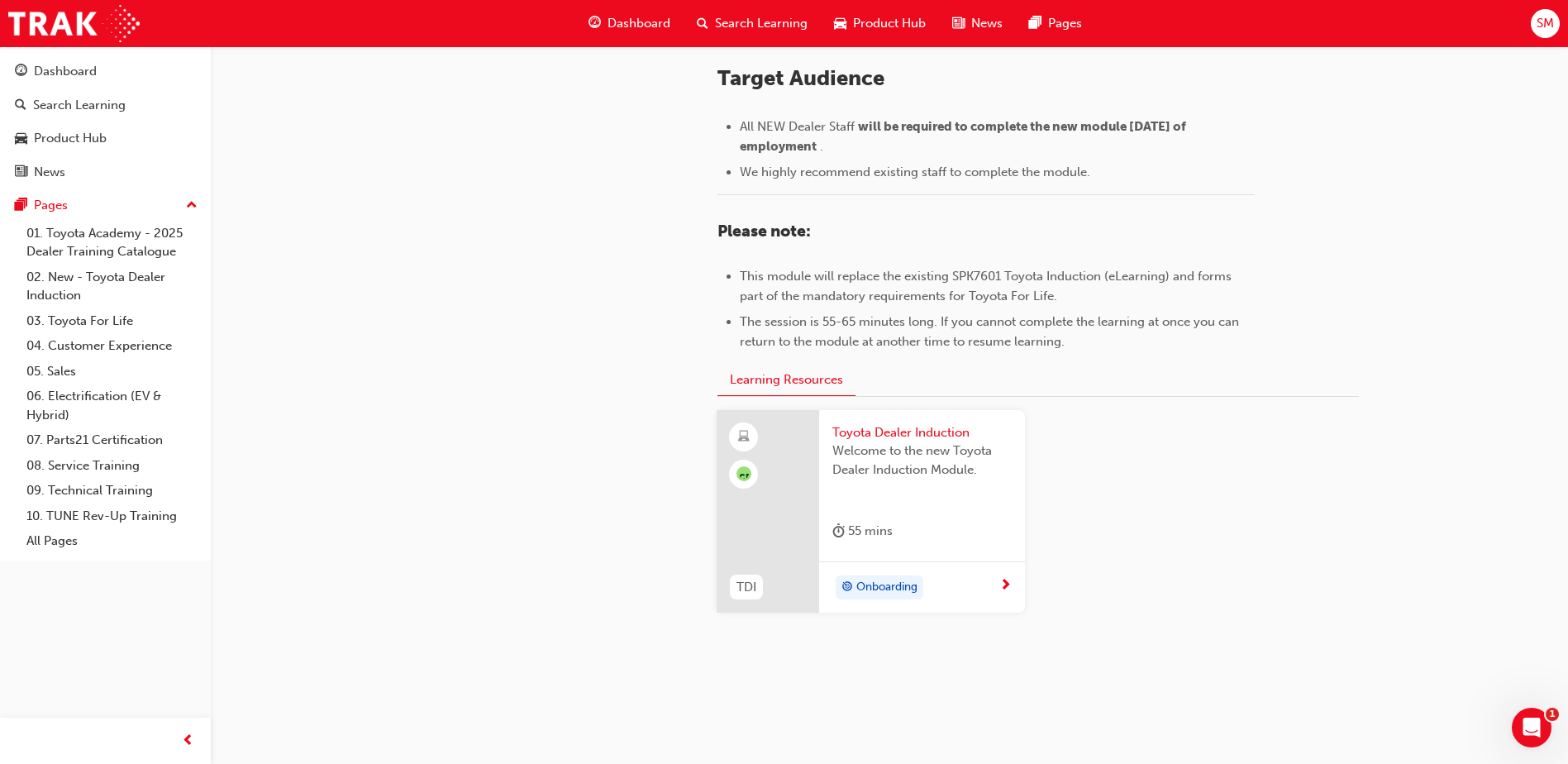
scroll to position [717, 0]
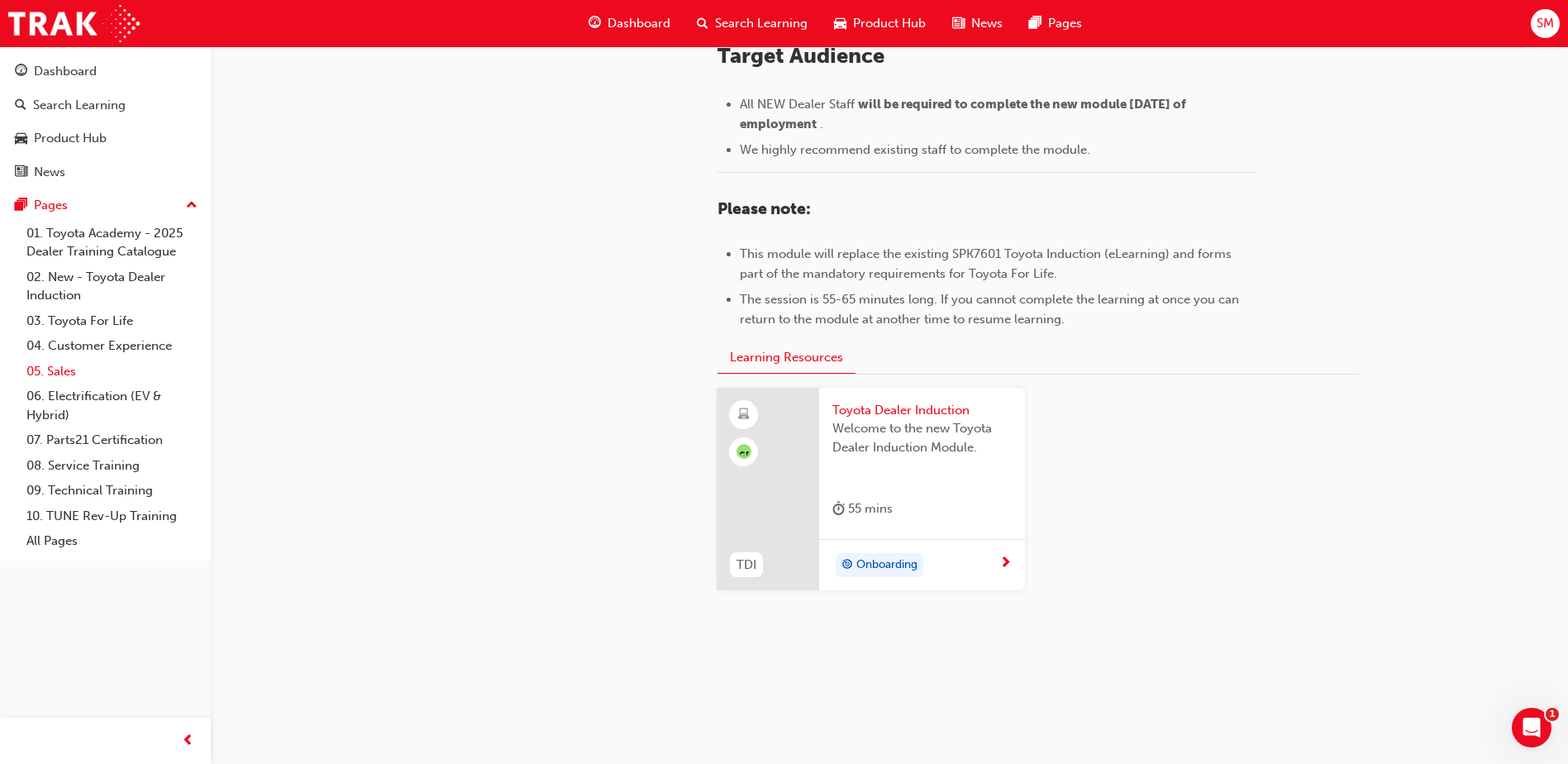
click at [58, 368] on link "05. Sales" at bounding box center [111, 371] width 184 height 25
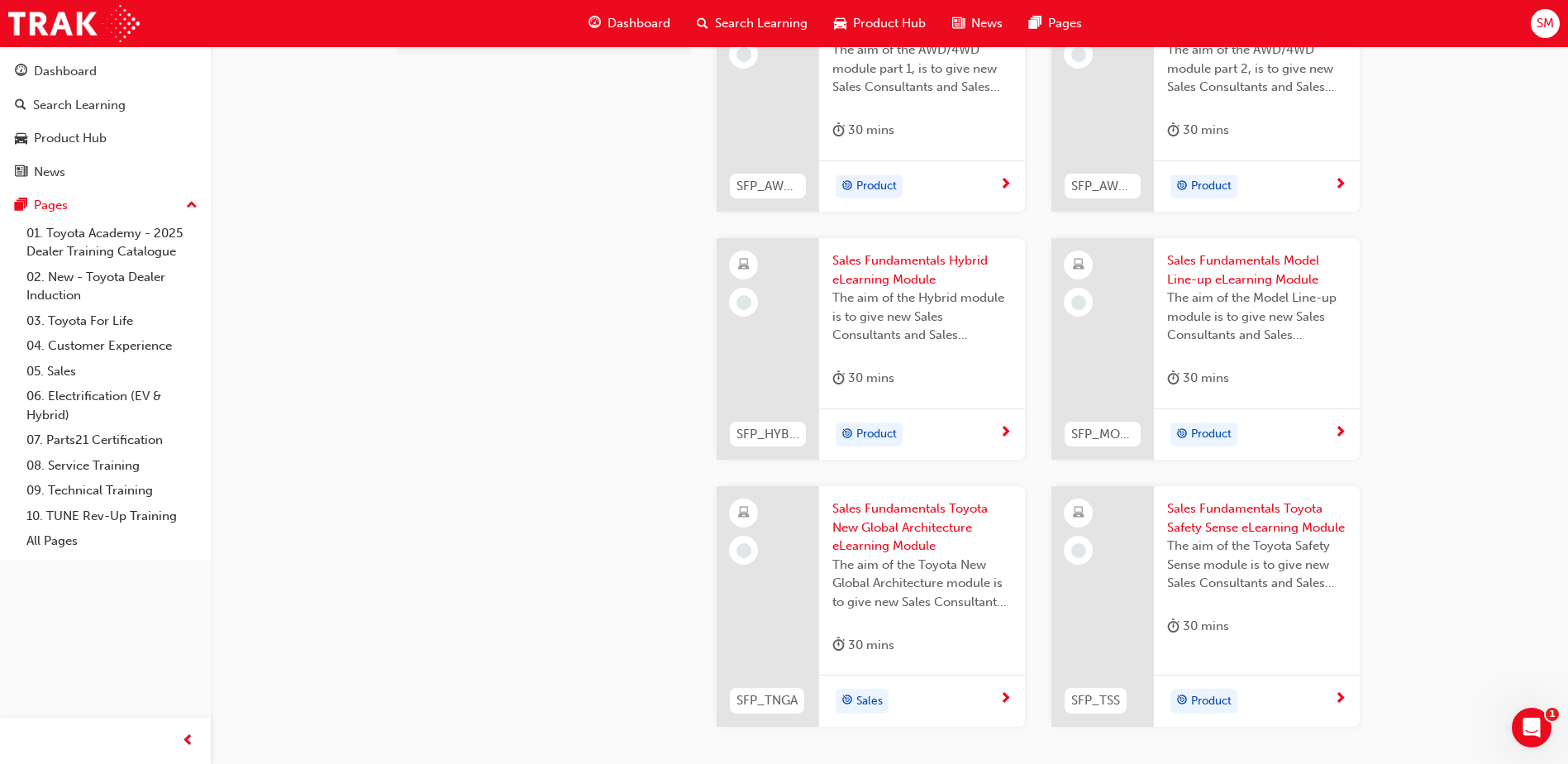
scroll to position [525, 0]
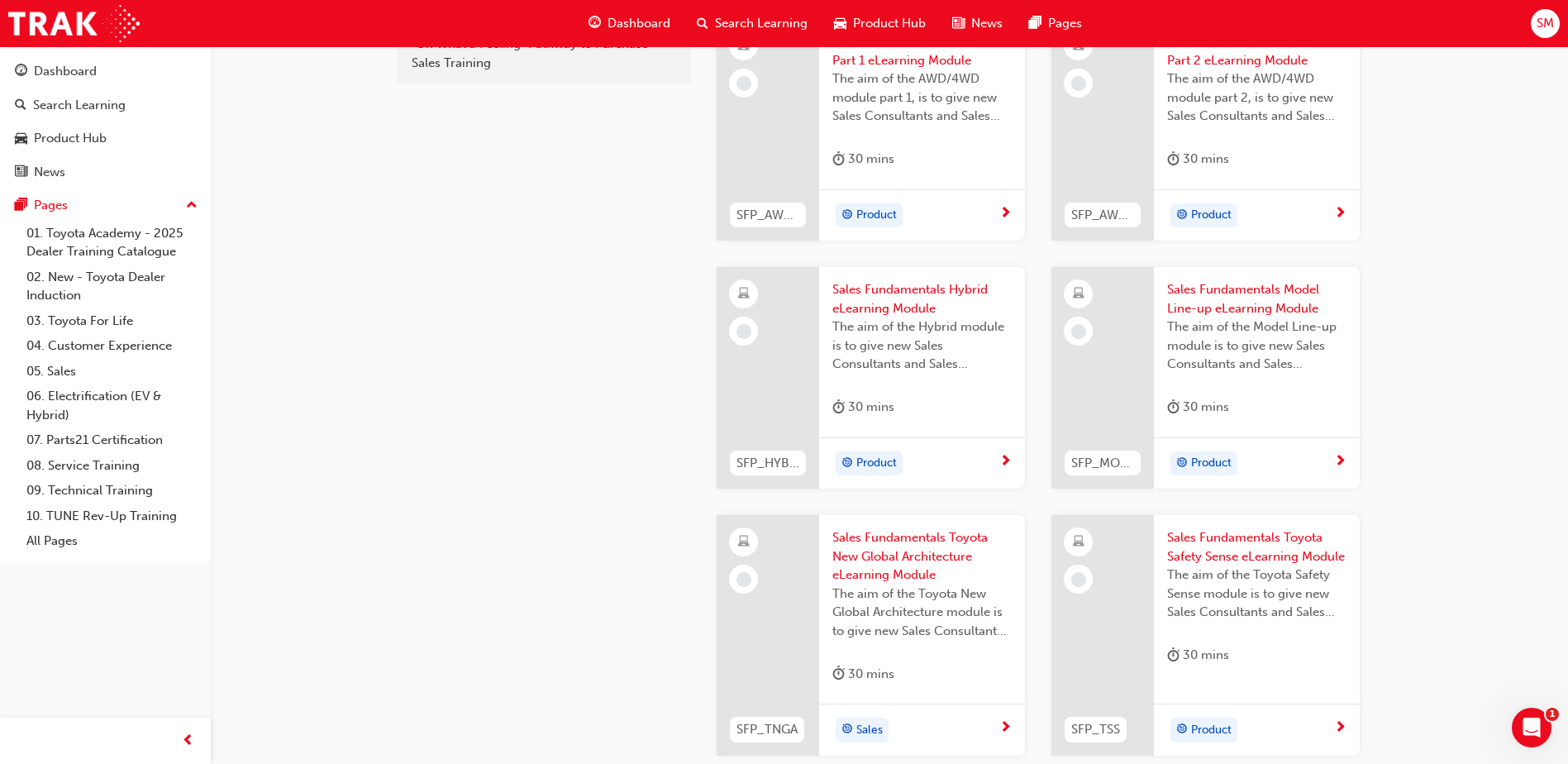
click at [1544, 15] on span "SM" at bounding box center [1546, 23] width 18 height 19
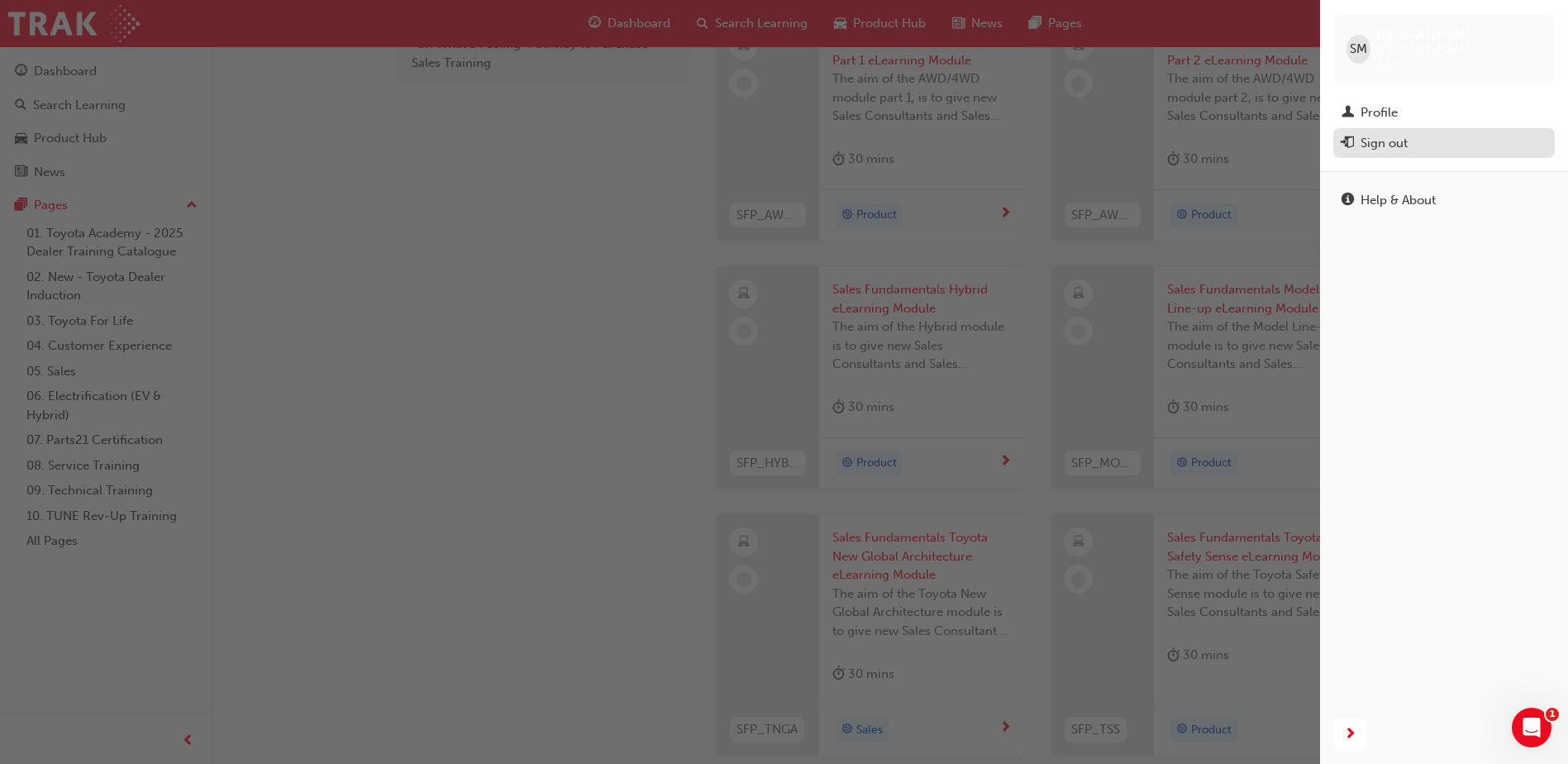
click at [1384, 134] on div "Sign out" at bounding box center [1384, 143] width 47 height 19
